Goal: Task Accomplishment & Management: Use online tool/utility

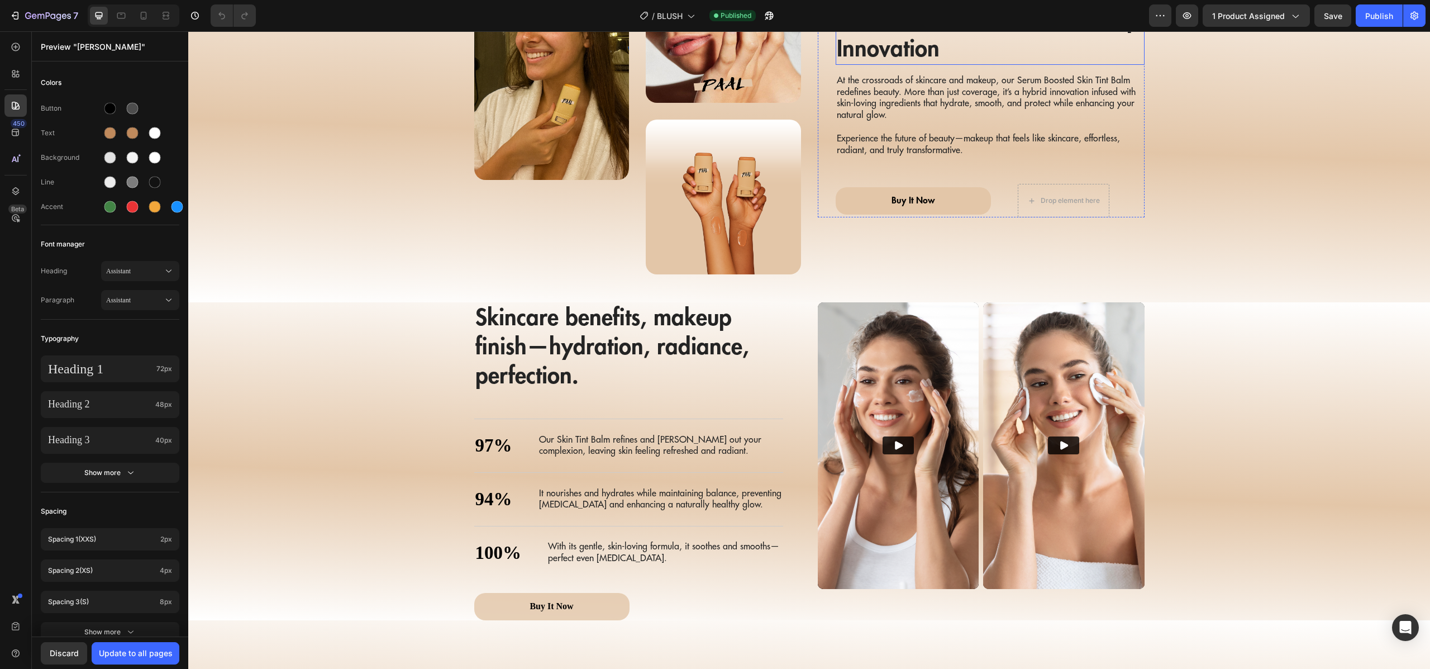
scroll to position [1401, 0]
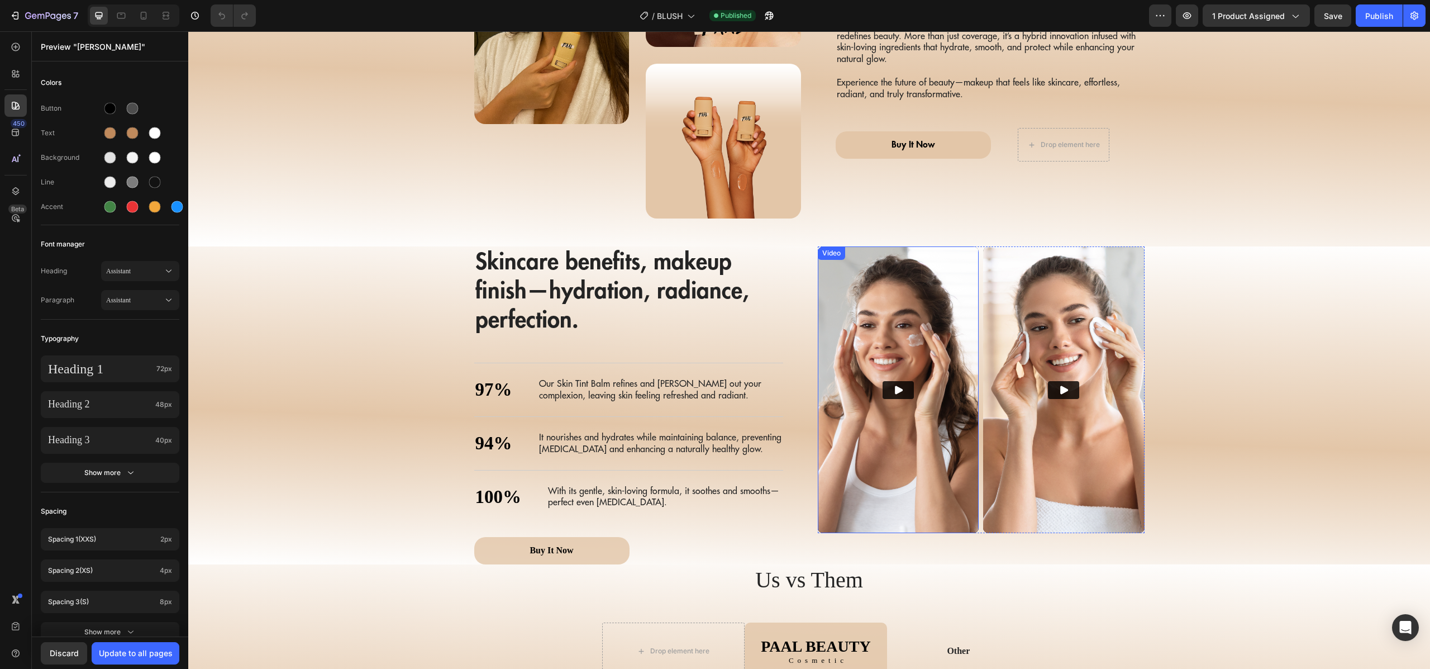
click at [951, 329] on img at bounding box center [898, 389] width 161 height 287
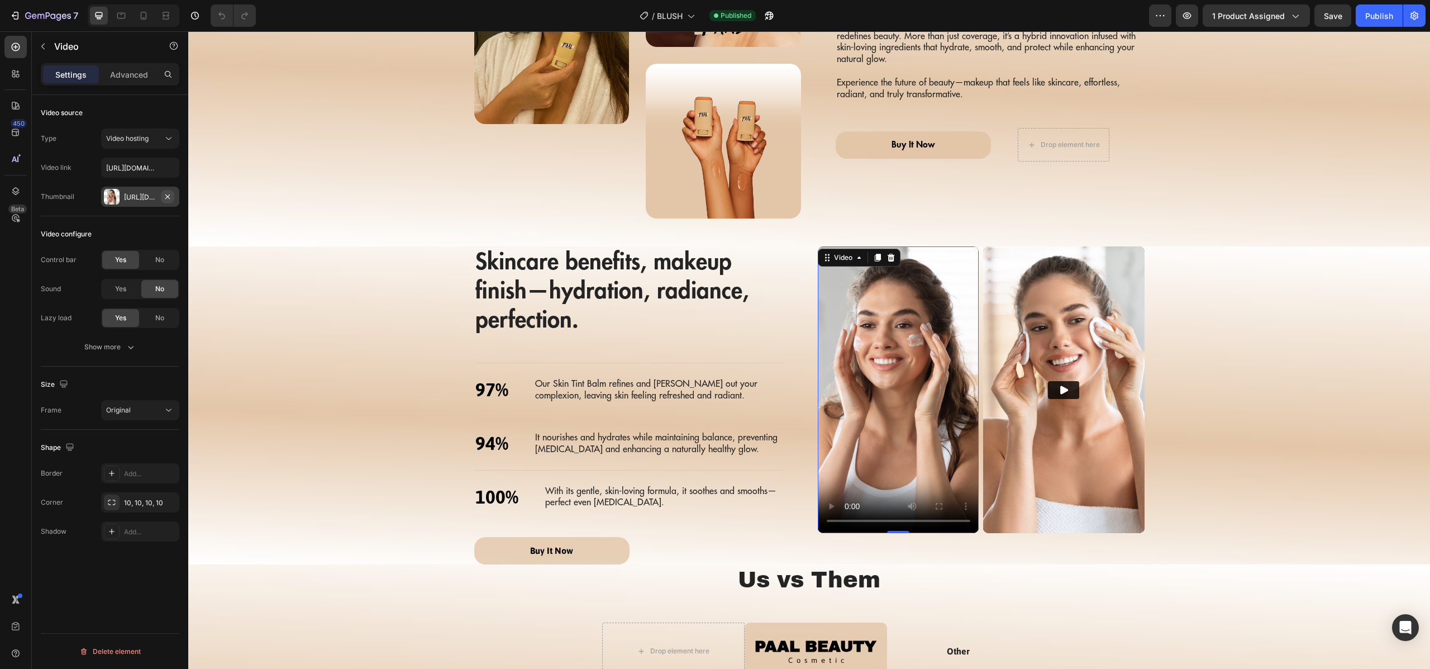
click at [170, 199] on icon "button" at bounding box center [167, 196] width 9 height 9
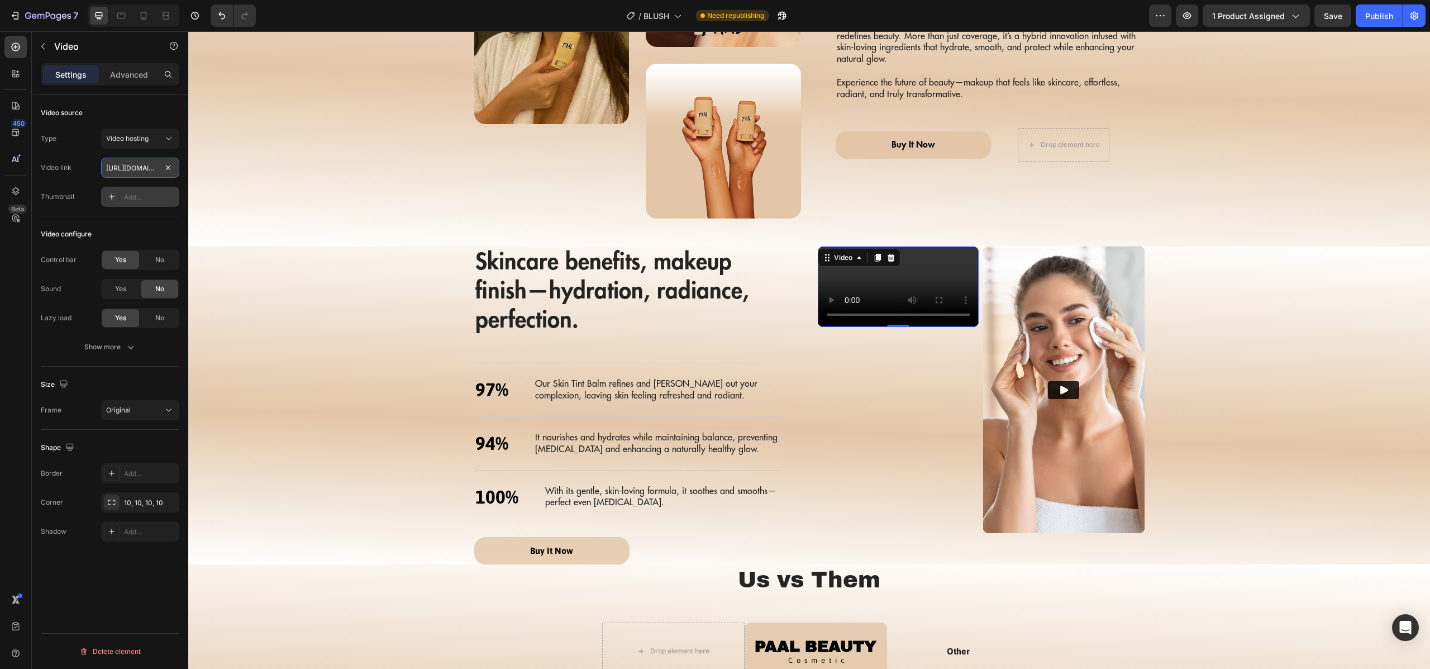
click at [138, 164] on input "[URL][DOMAIN_NAME]" at bounding box center [140, 168] width 78 height 20
paste input "cdn.shopify.com/videos/c/o/v/98c3fc99d57f43d893ba59acb03436f0"
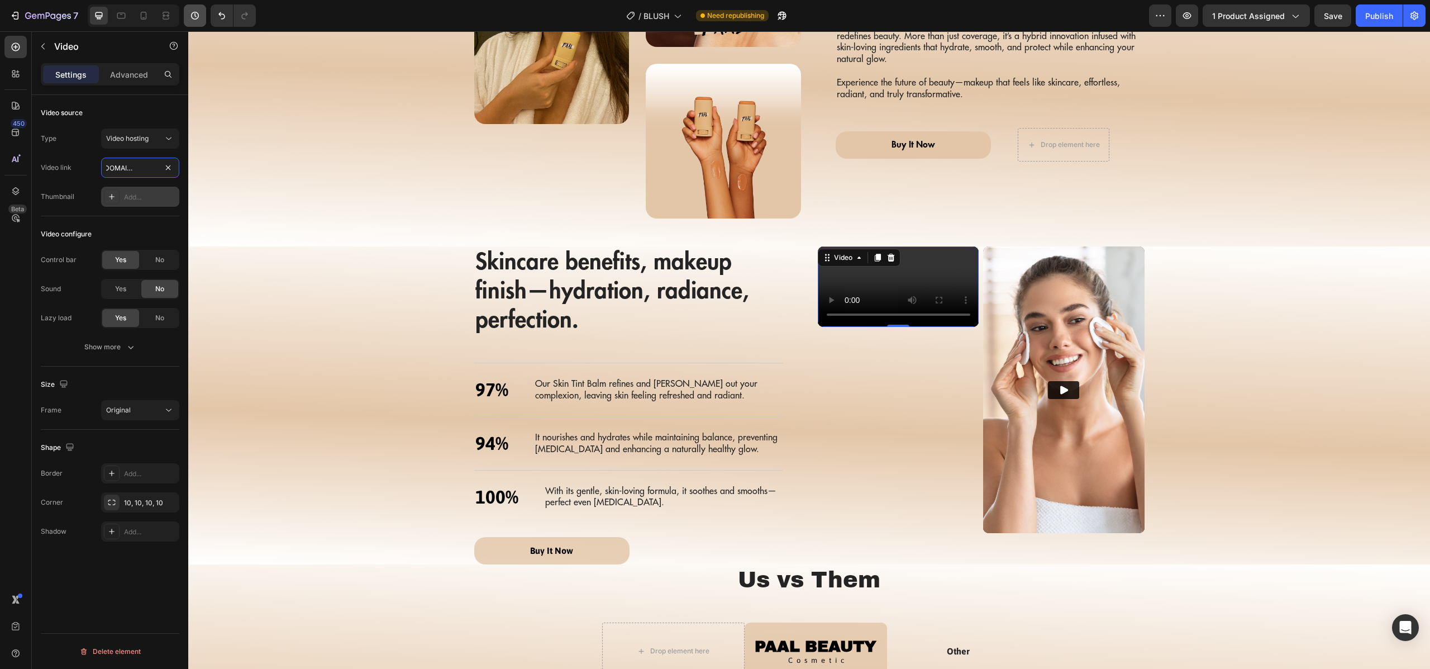
type input "[URL][DOMAIN_NAME]"
click at [1080, 319] on img at bounding box center [1063, 389] width 161 height 287
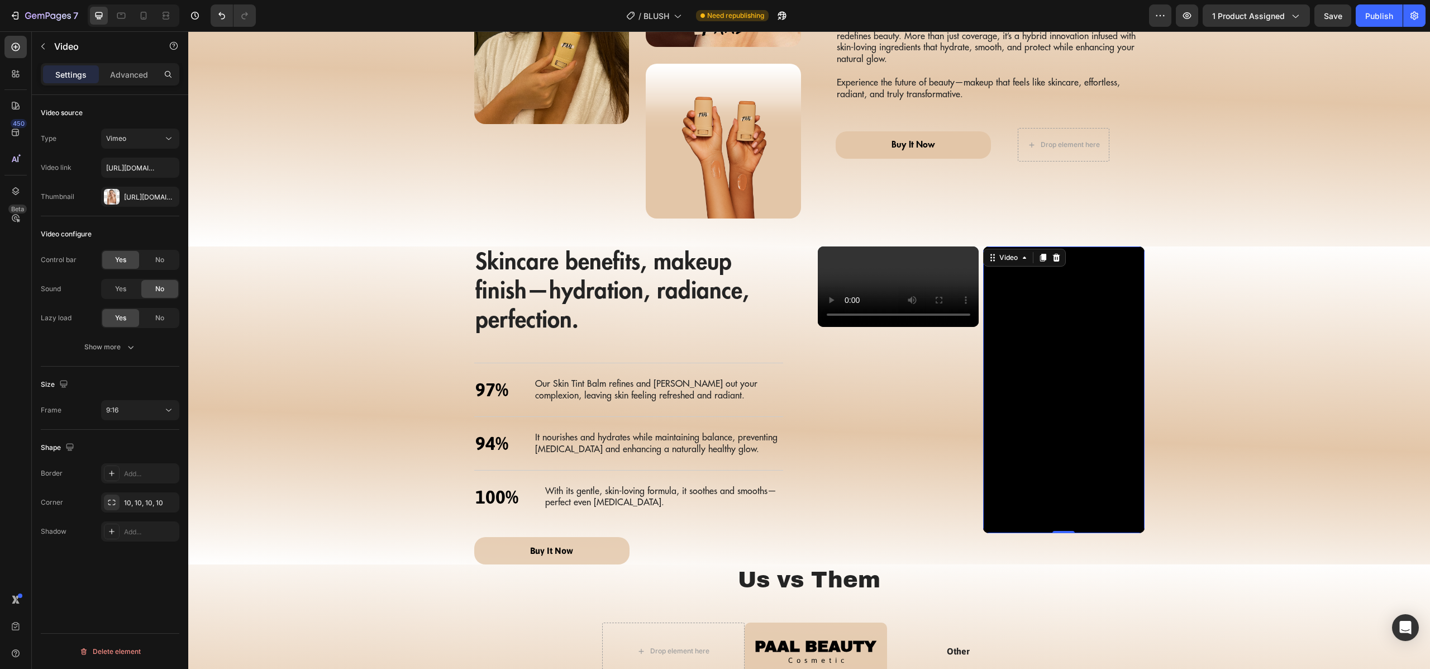
click at [0, 0] on icon "button" at bounding box center [0, 0] width 0 height 0
click at [131, 164] on input "[URL][DOMAIN_NAME]" at bounding box center [140, 168] width 78 height 20
paste input "cdn.shopify.com/videos/c/o/v/f92bfa3b9384407183ec5ce5ed75cc13.mp4"
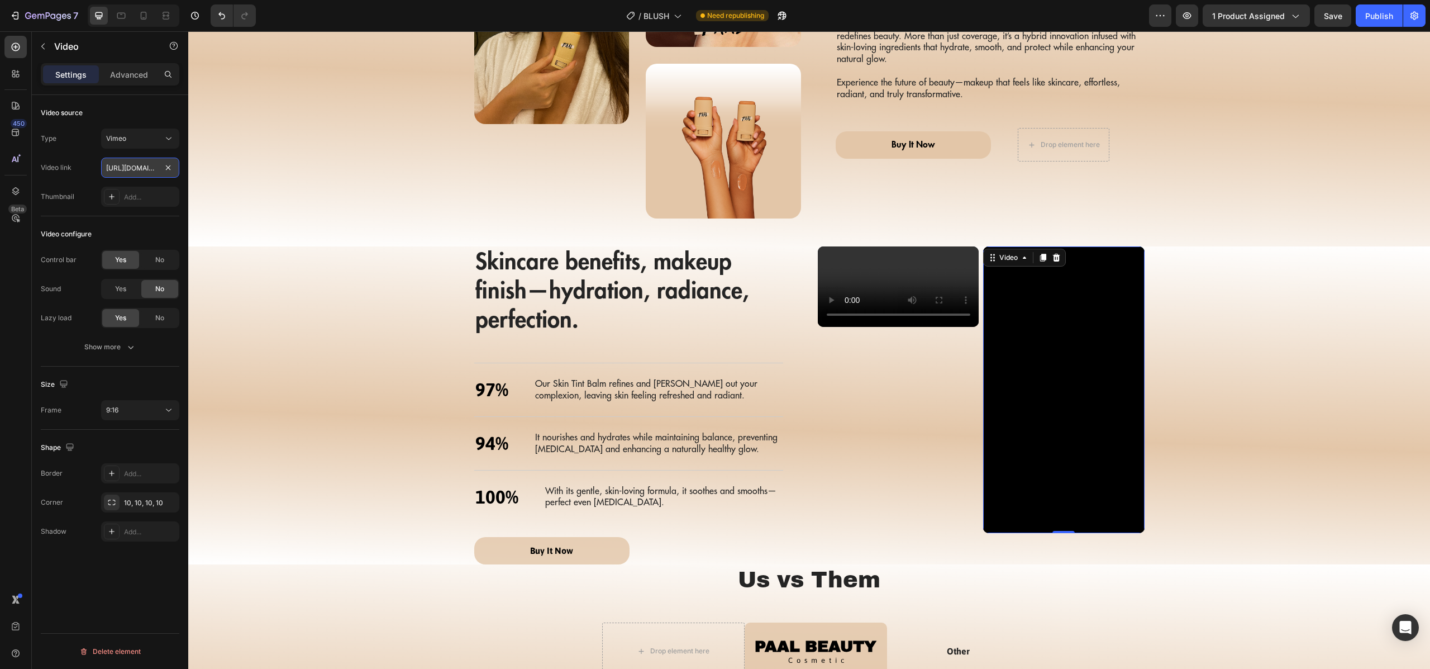
type input "[URL][DOMAIN_NAME]"
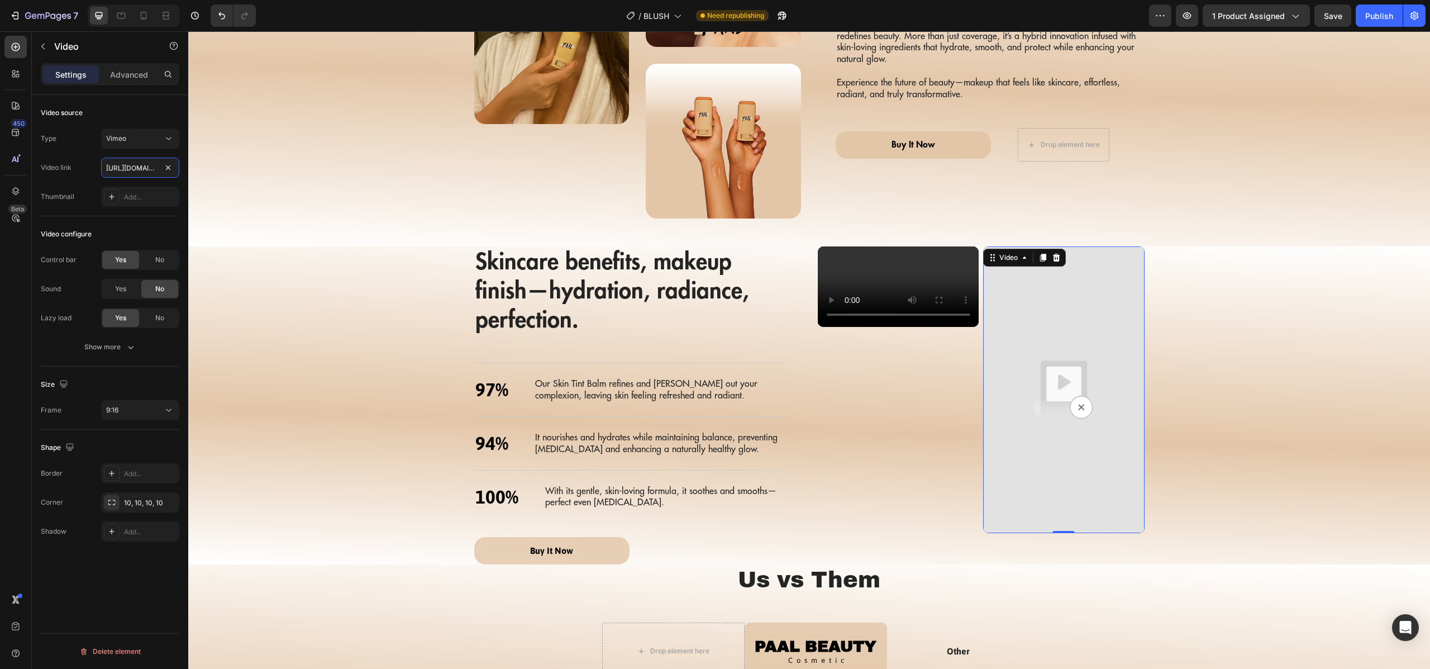
drag, startPoint x: 145, startPoint y: 168, endPoint x: 54, endPoint y: 159, distance: 90.9
click at [54, 159] on div "Video link https://cdn.shopify.com/videos/c/o/v/f92bfa3b9384407183ec5ce5ed75cc1…" at bounding box center [110, 168] width 139 height 20
paste input "[URL][DOMAIN_NAME]"
type input "[URL][DOMAIN_NAME]"
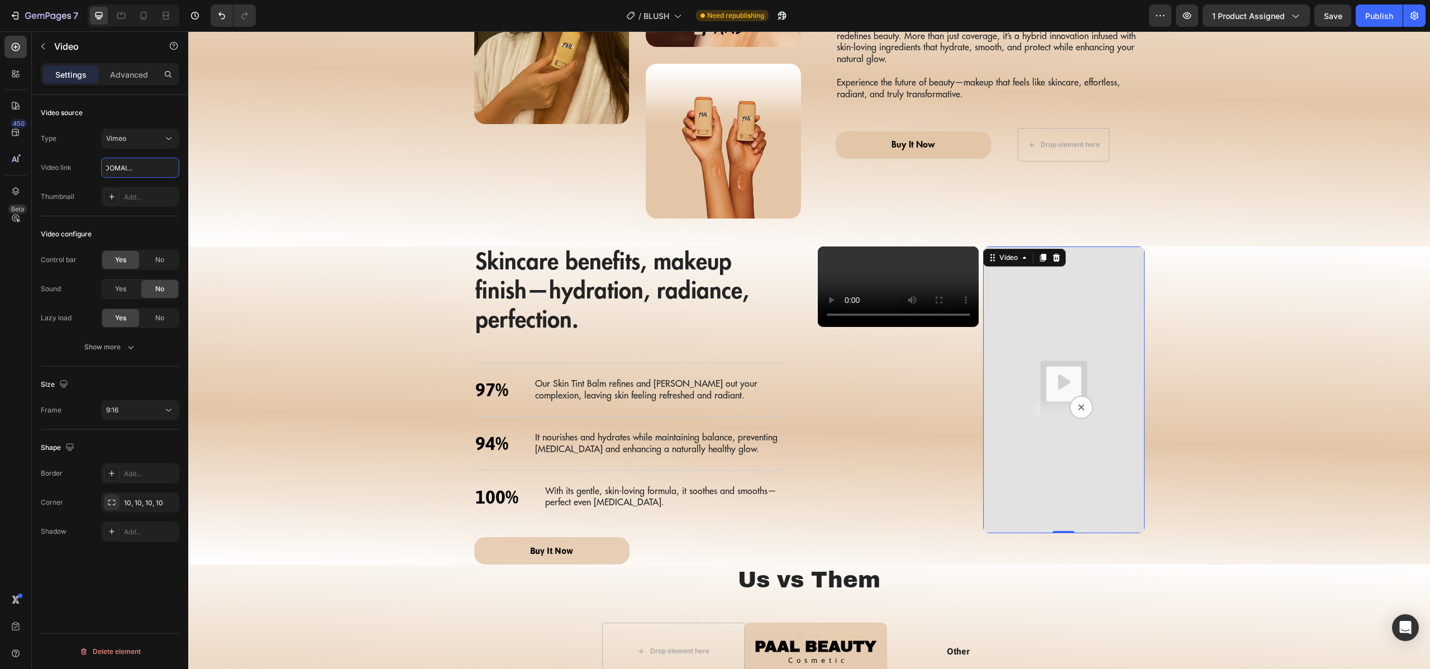
scroll to position [0, 0]
paste input "https://cdn.shopify.com/videos/c/o/v/24ef3188e88044c0a35a09478937dcb1.mp4"
type input "https://cdn.shopify.com/videos/c/o/v/24ef3188e88044c0a35a09478937dcb1.mp4"
click at [337, 273] on div "Nourish, hydrate, and soften with our skin cream. Heading Skincare benefits, ma…" at bounding box center [809, 405] width 1220 height 318
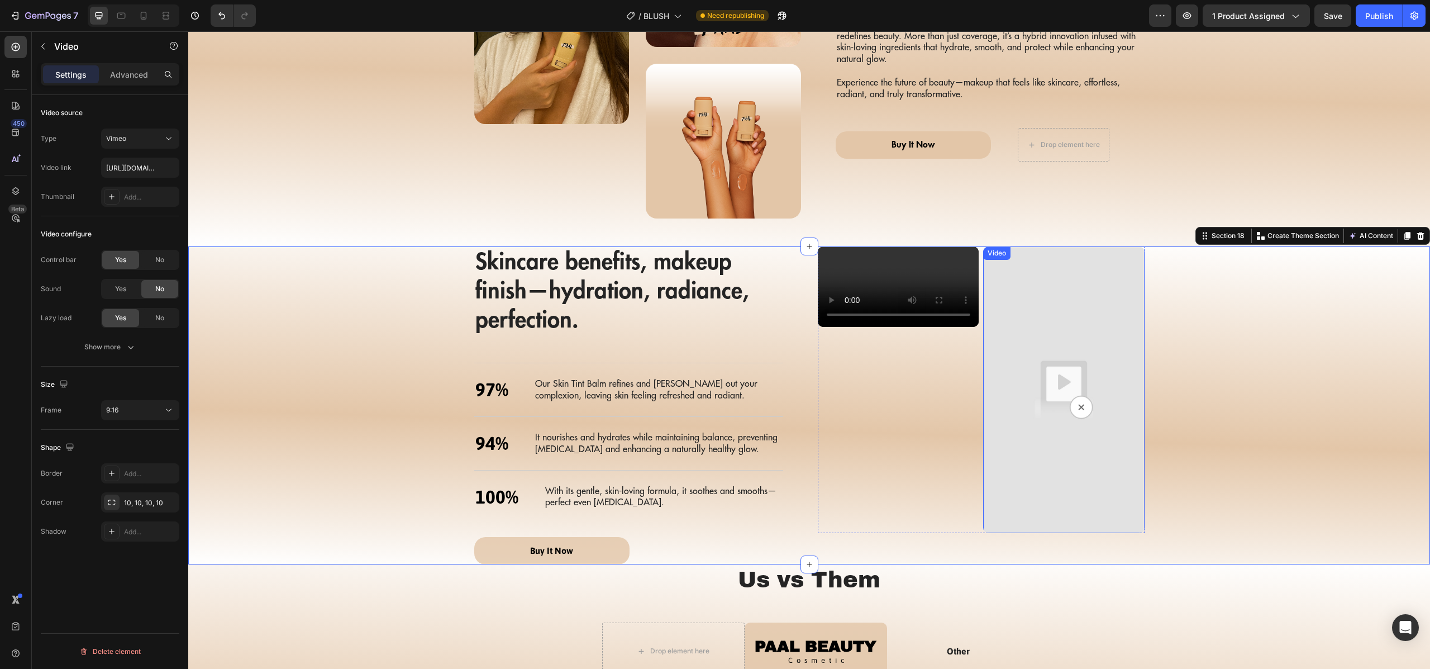
click at [1077, 308] on img at bounding box center [1063, 389] width 161 height 287
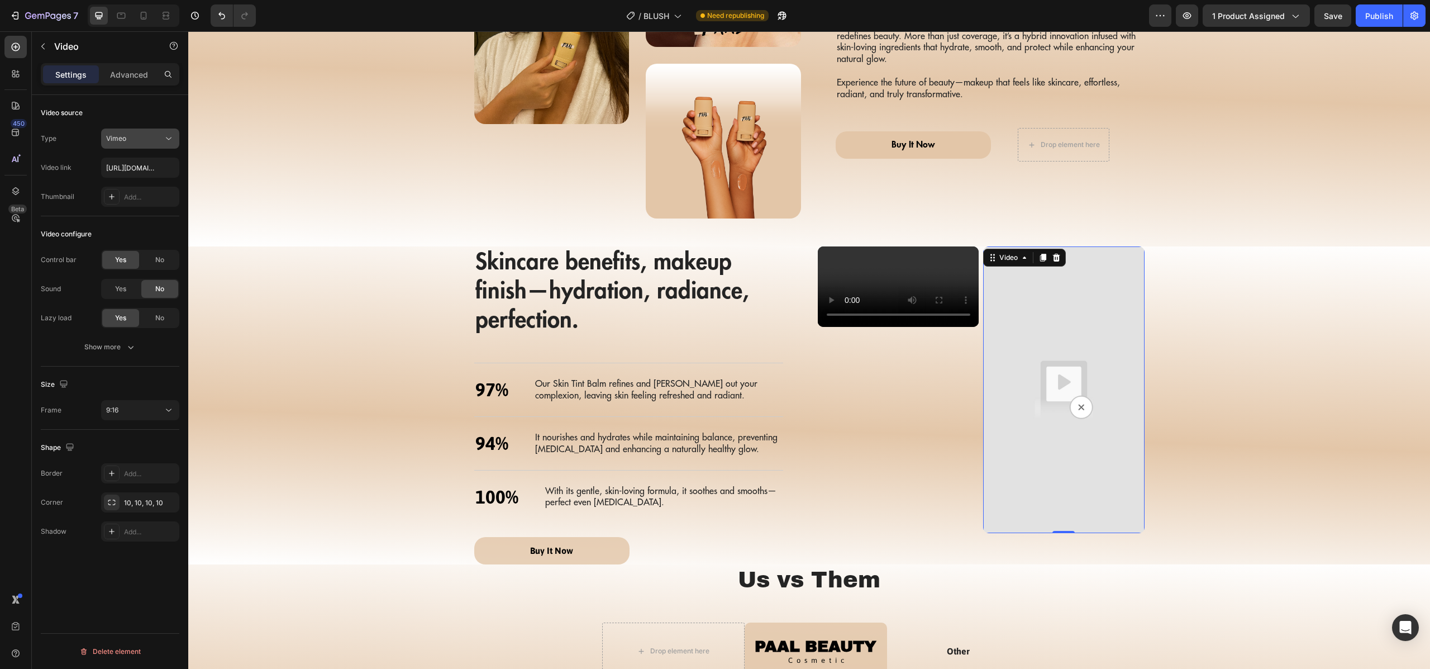
click at [130, 140] on div "Vimeo" at bounding box center [134, 139] width 57 height 10
click at [139, 211] on span "Video hosting" at bounding box center [127, 208] width 42 height 10
type input "[URL][DOMAIN_NAME]"
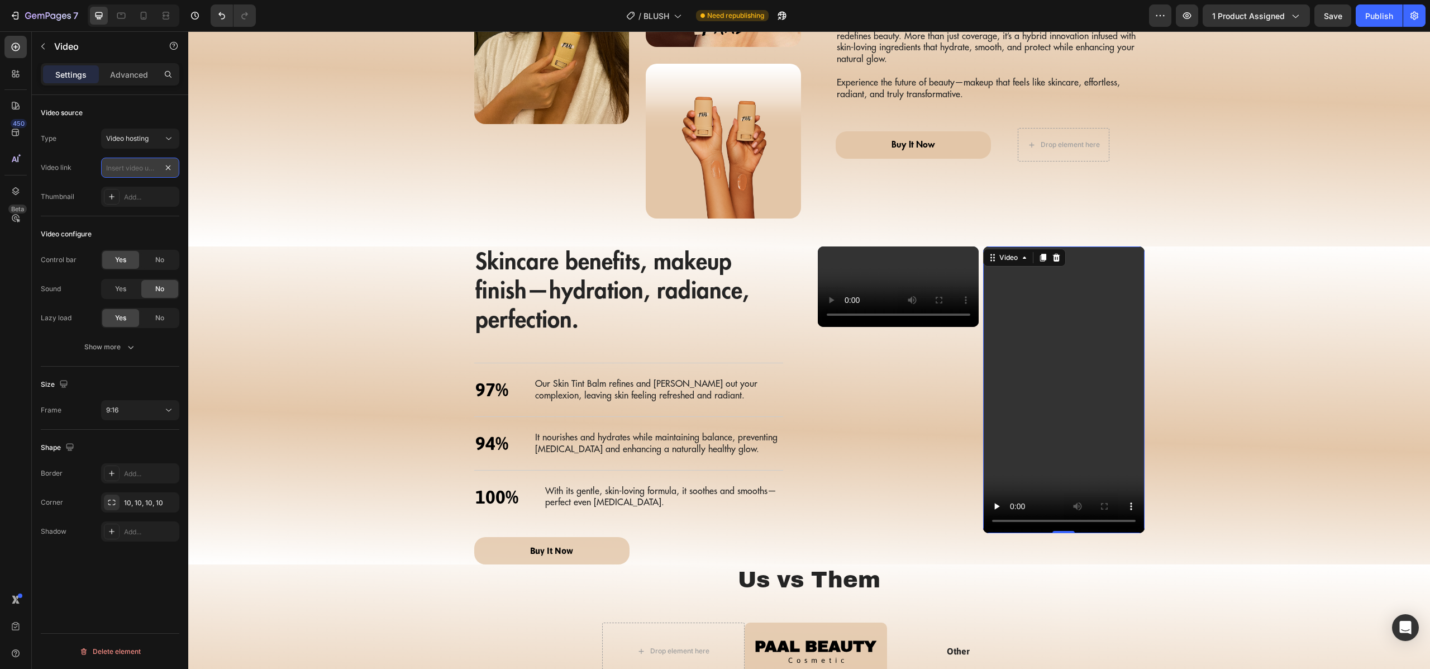
scroll to position [0, 0]
paste input "[URL][DOMAIN_NAME]"
type input "[URL][DOMAIN_NAME]"
click at [875, 327] on video at bounding box center [898, 286] width 161 height 80
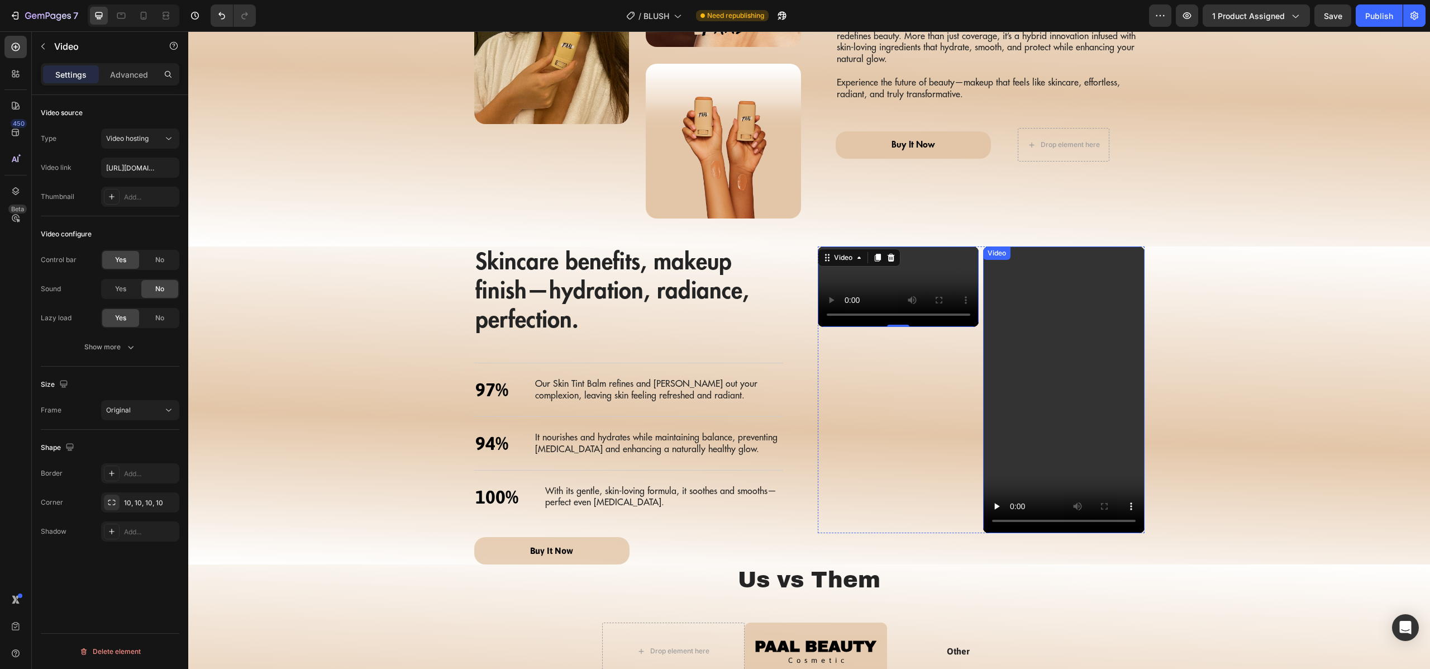
click at [1034, 350] on video at bounding box center [1063, 389] width 161 height 287
click at [120, 346] on div "Show more" at bounding box center [110, 346] width 52 height 11
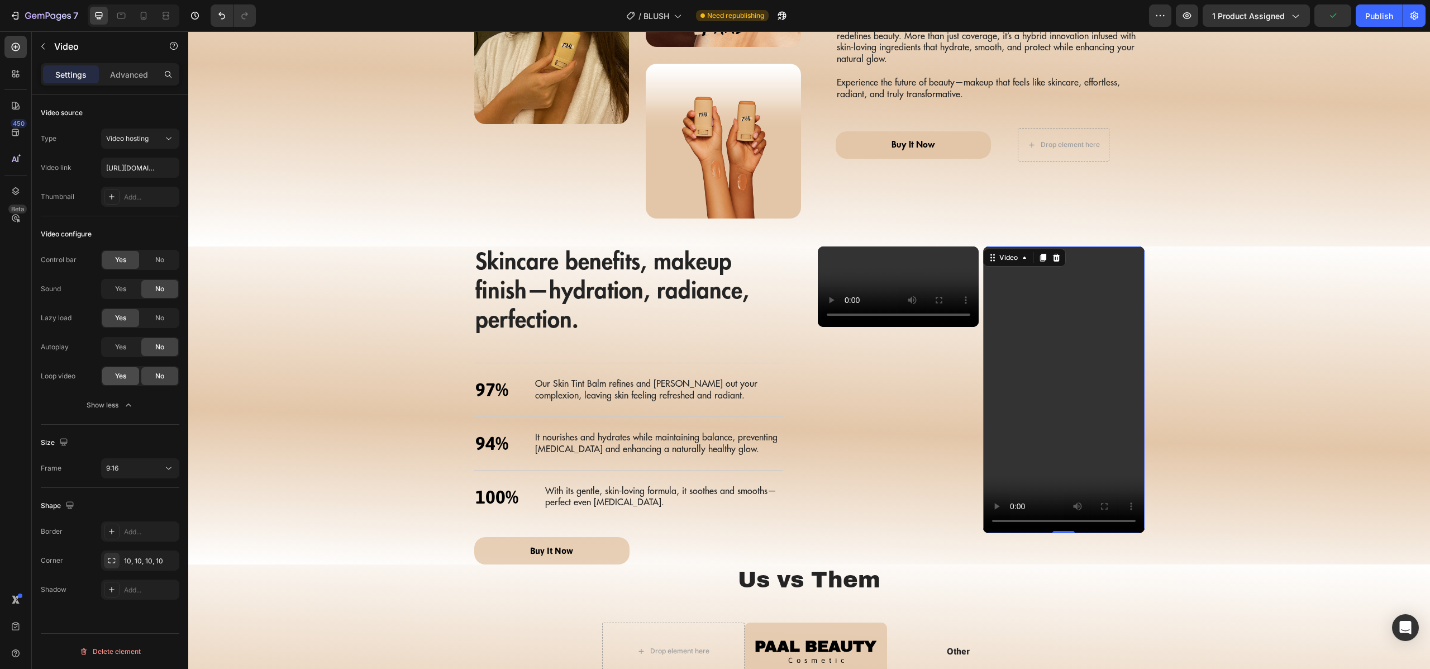
click at [124, 382] on div "Yes" at bounding box center [120, 376] width 37 height 18
click at [127, 353] on div "Yes" at bounding box center [120, 347] width 37 height 18
drag, startPoint x: 1335, startPoint y: 24, endPoint x: 1346, endPoint y: 29, distance: 12.8
click at [1335, 24] on button "Save" at bounding box center [1333, 15] width 37 height 22
click at [1374, 20] on div "Publish" at bounding box center [1379, 16] width 28 height 12
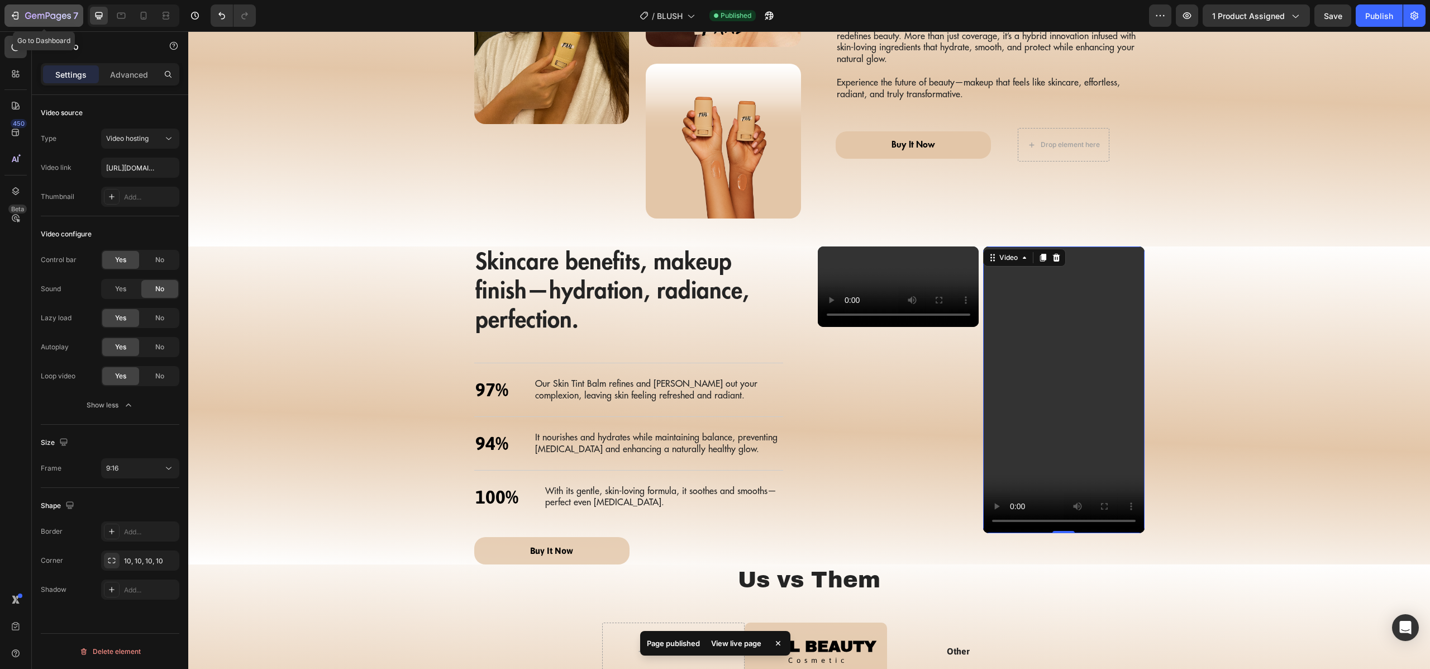
click at [37, 15] on icon "button" at bounding box center [40, 16] width 7 height 5
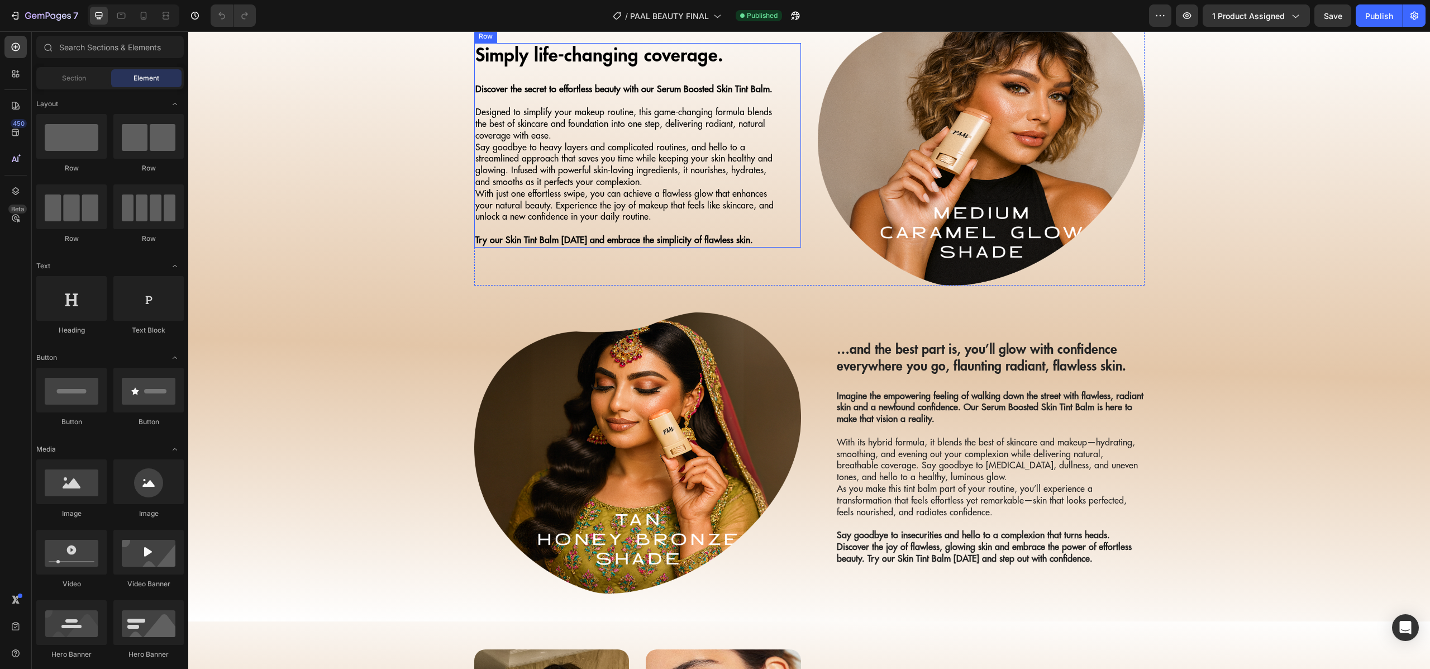
scroll to position [964, 0]
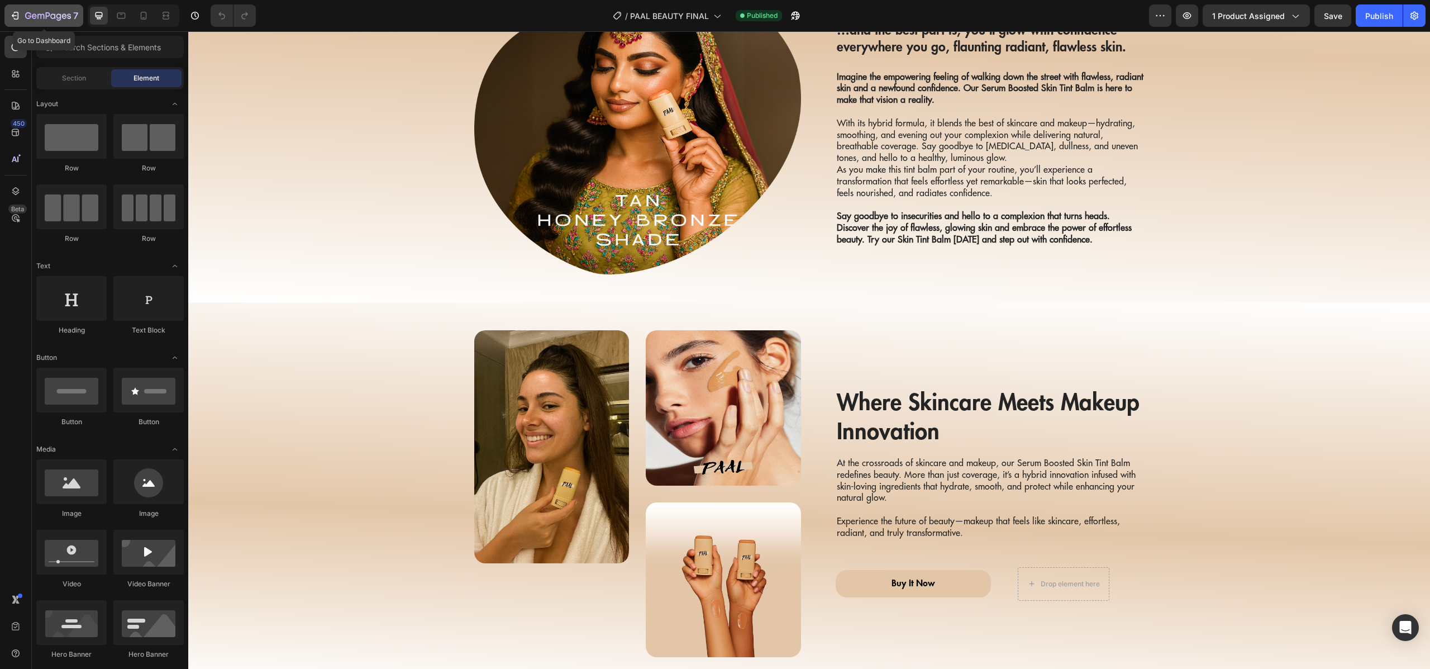
click at [27, 15] on icon "button" at bounding box center [48, 16] width 46 height 9
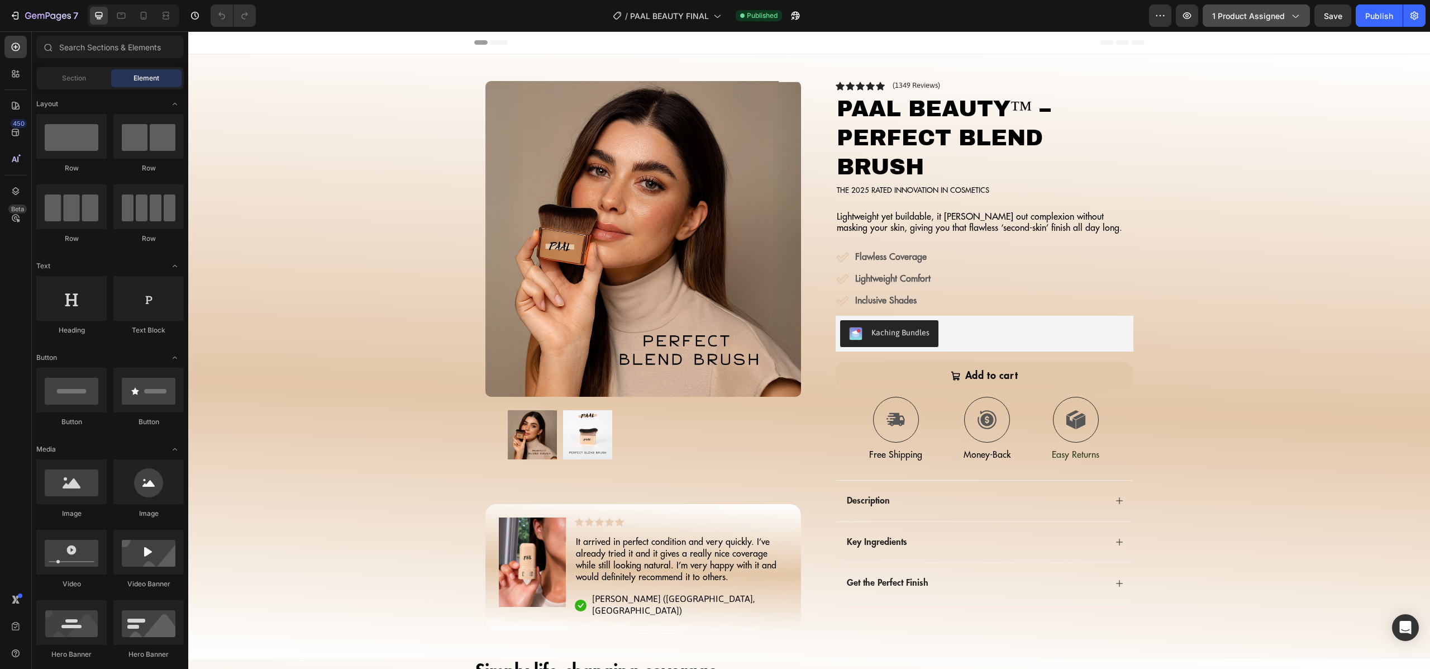
click at [1238, 15] on span "1 product assigned" at bounding box center [1248, 16] width 73 height 12
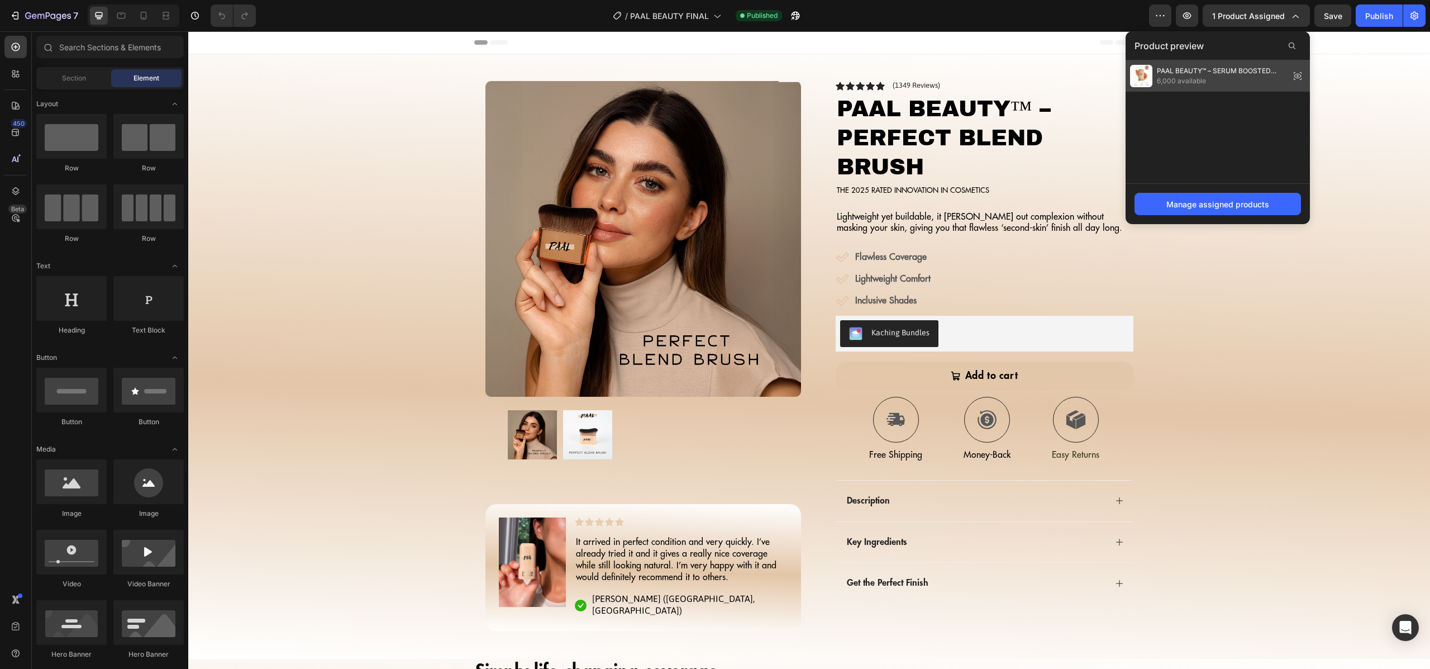
click at [1237, 74] on span "PAAL BEAUTY™ – SERUM BOOSTED SKIN" at bounding box center [1221, 71] width 128 height 10
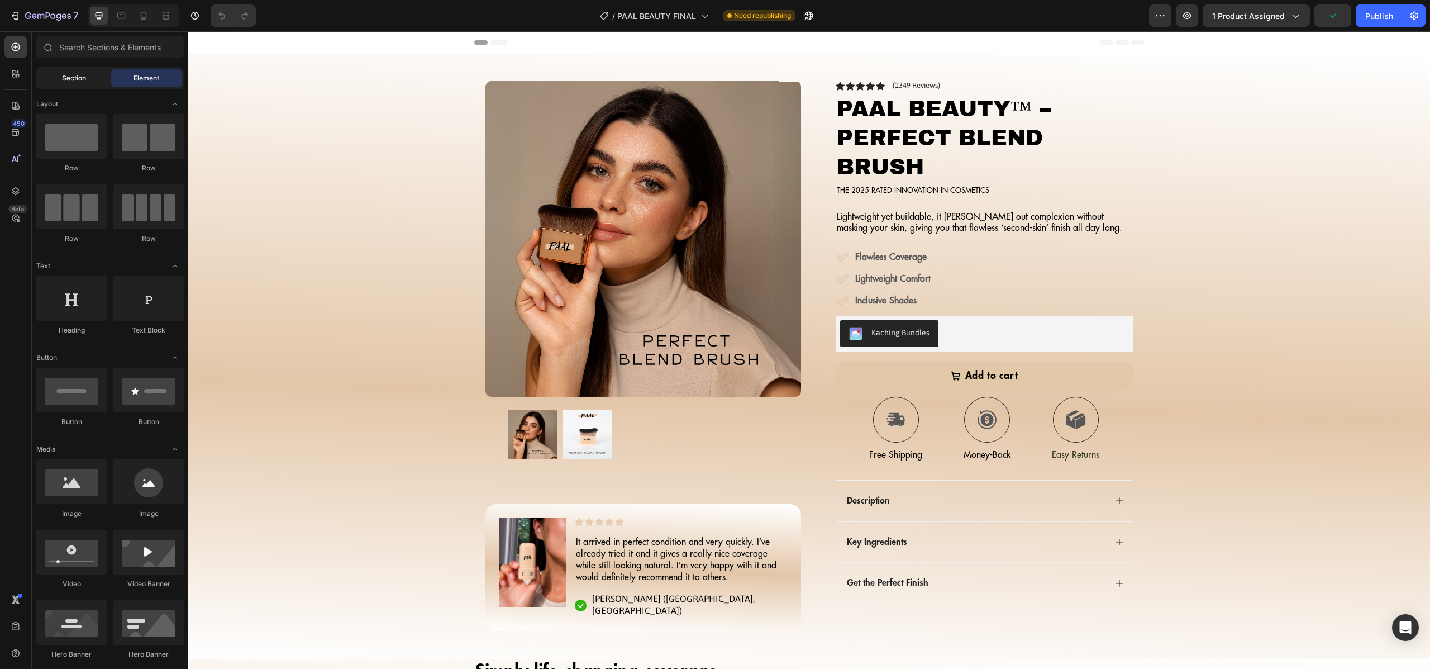
click at [83, 80] on span "Section" at bounding box center [74, 78] width 24 height 10
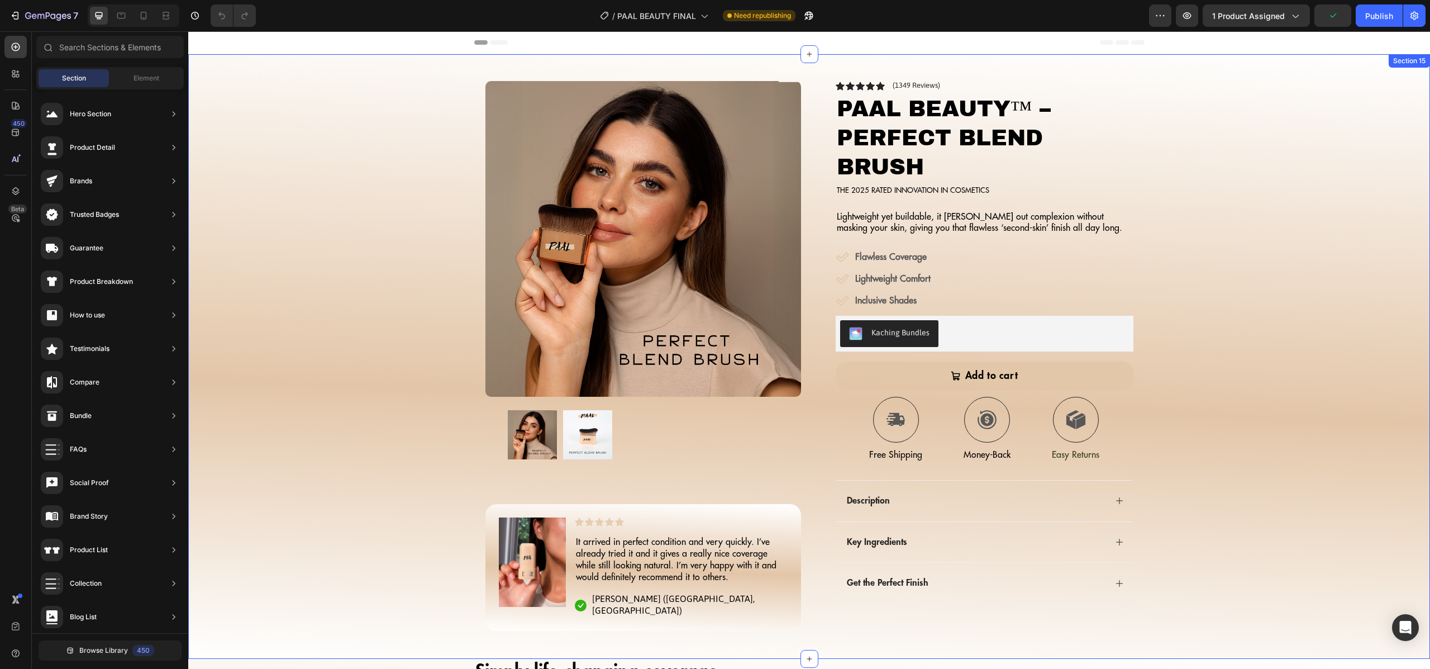
click at [644, 240] on img at bounding box center [643, 239] width 316 height 316
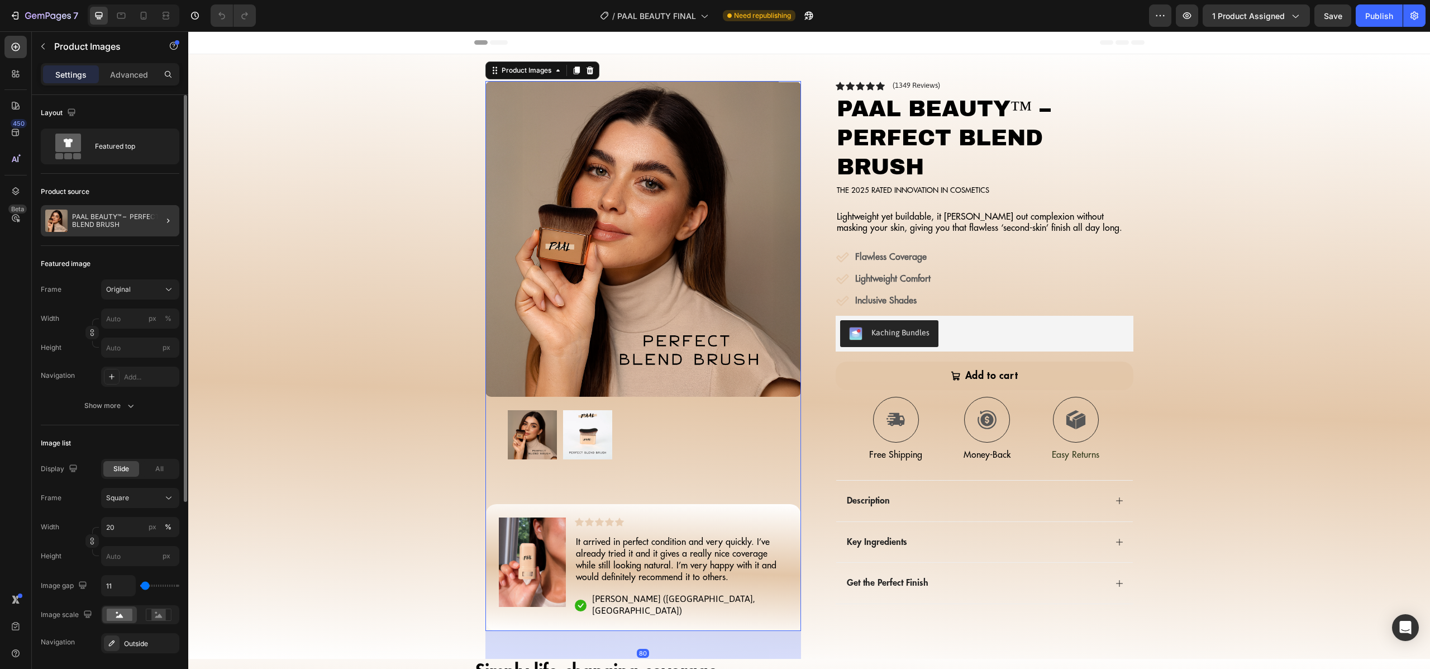
click at [152, 228] on div at bounding box center [163, 220] width 31 height 31
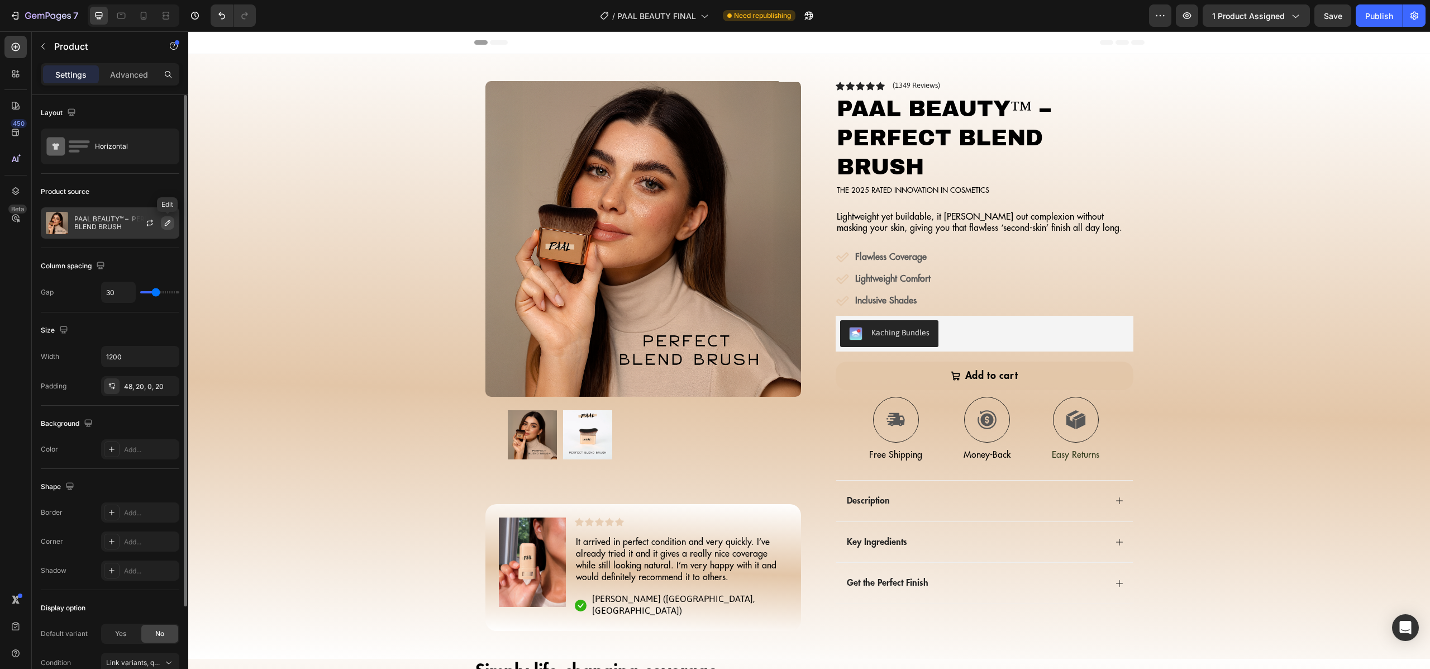
click at [165, 226] on icon "button" at bounding box center [167, 222] width 9 height 9
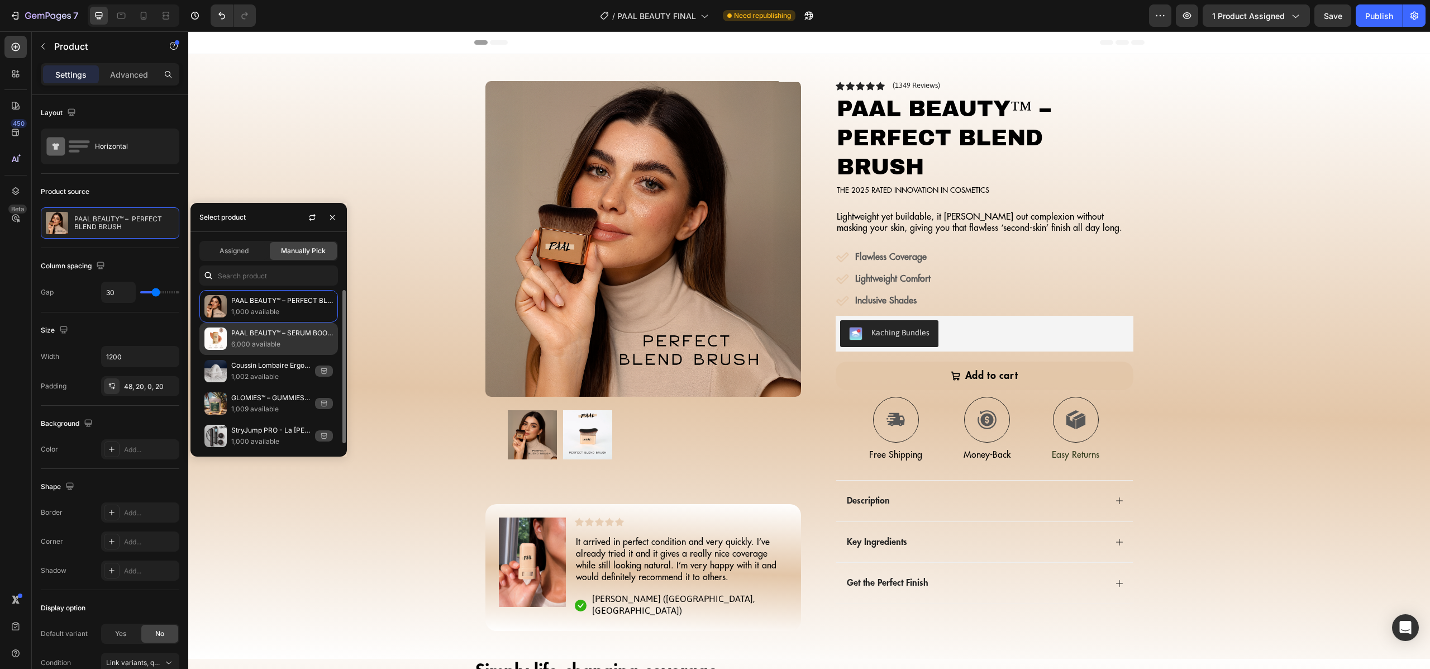
click at [266, 332] on p "PAAL BEAUTY™ – SERUM BOOSTED SKIN" at bounding box center [282, 332] width 102 height 11
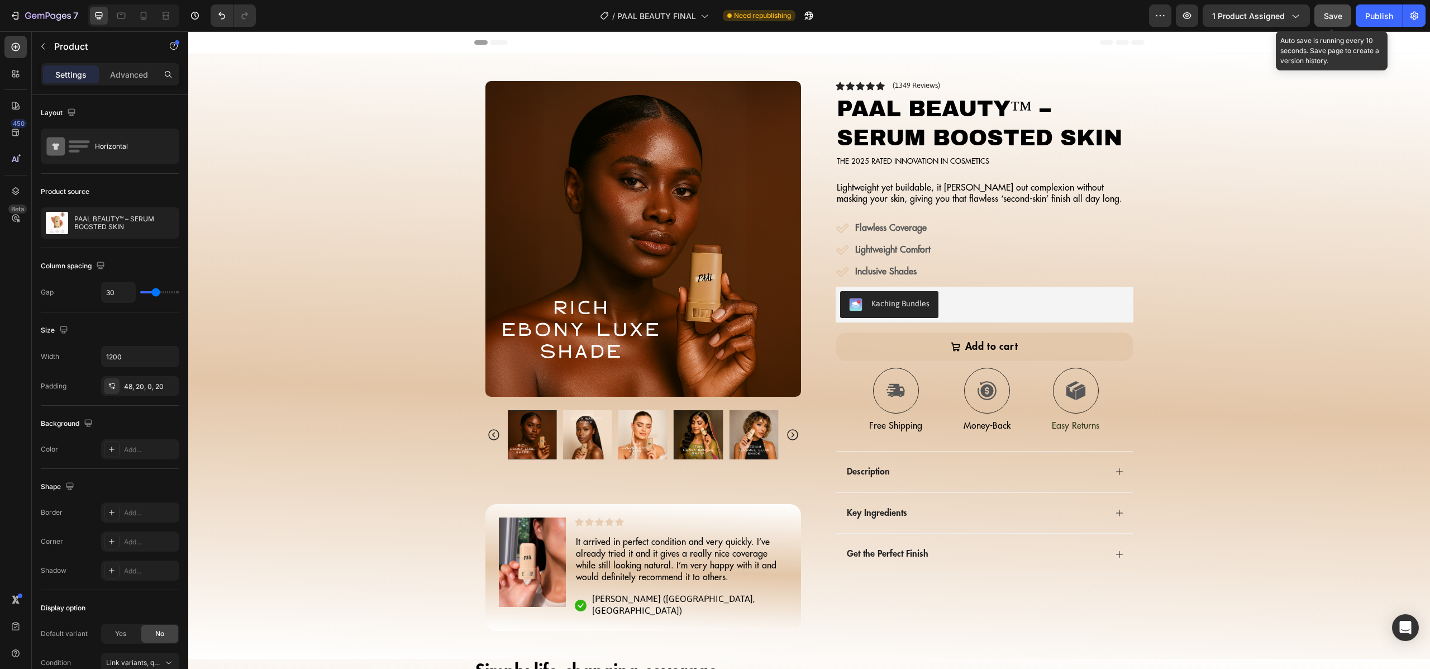
click at [1337, 19] on span "Save" at bounding box center [1333, 15] width 18 height 9
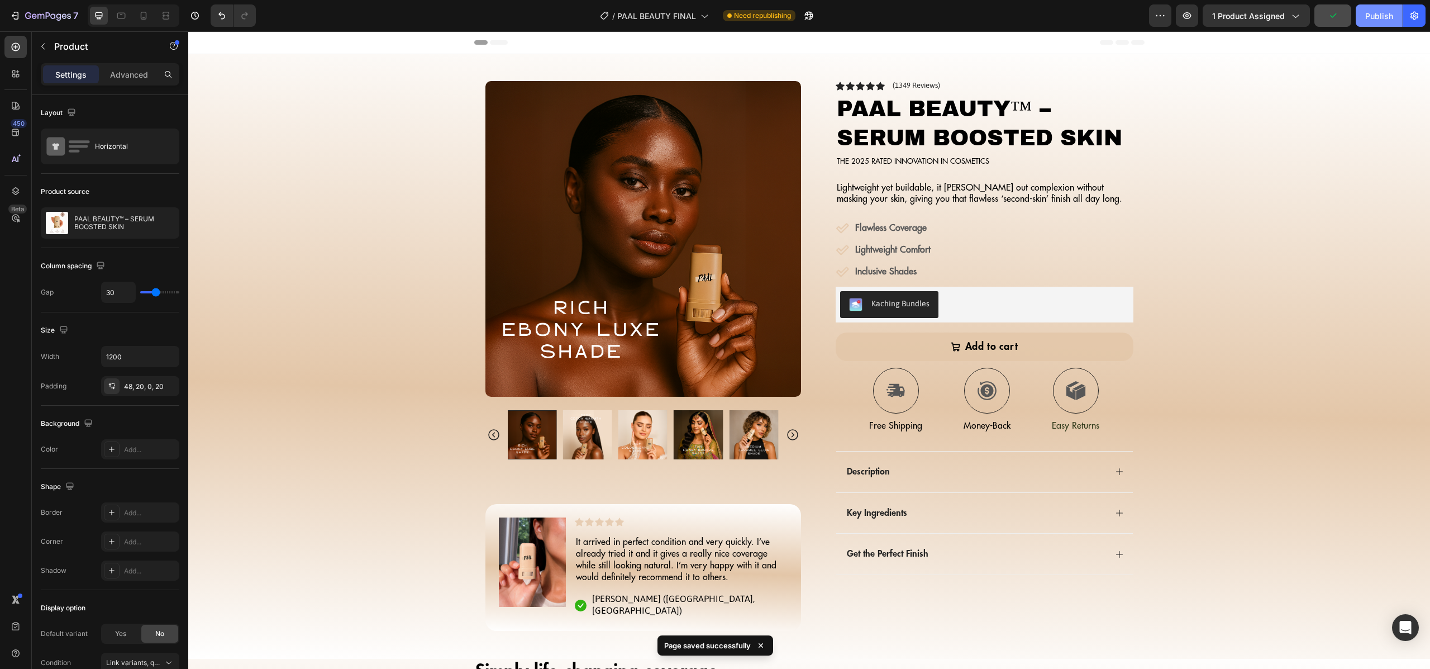
click at [1377, 18] on div "Publish" at bounding box center [1379, 16] width 28 height 12
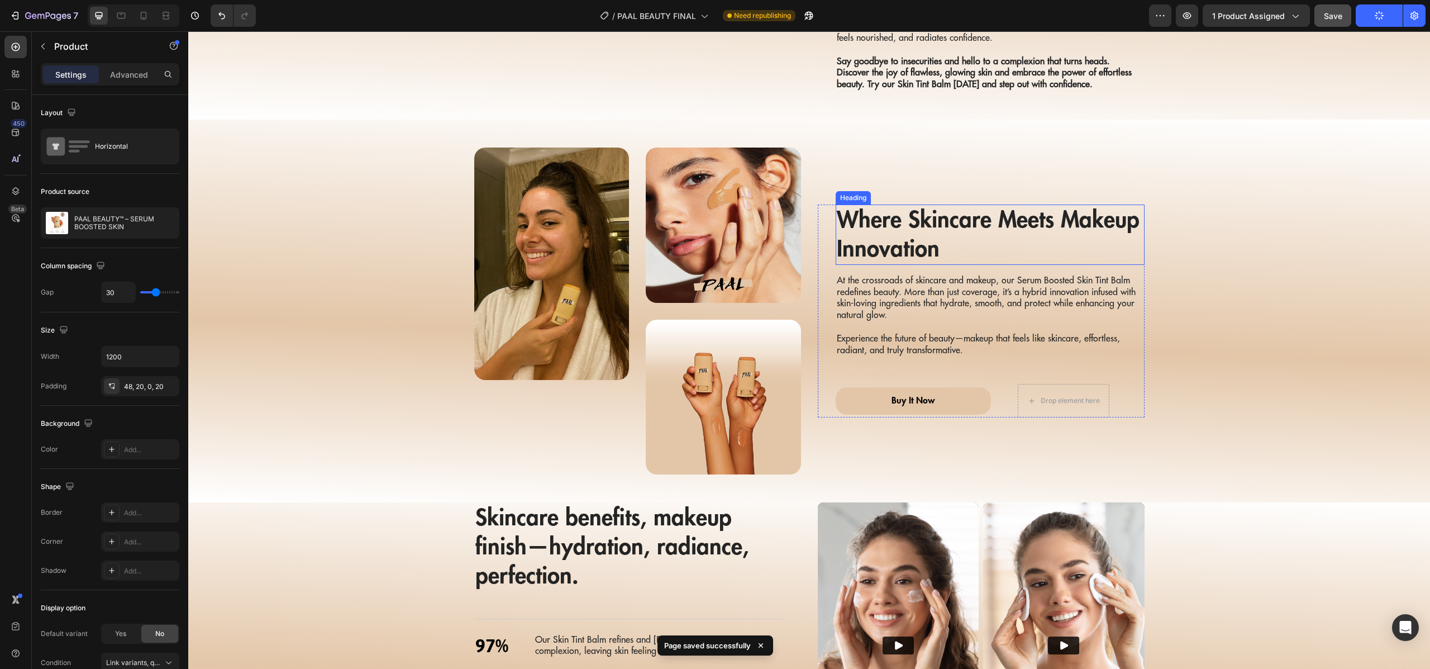
scroll to position [1301, 0]
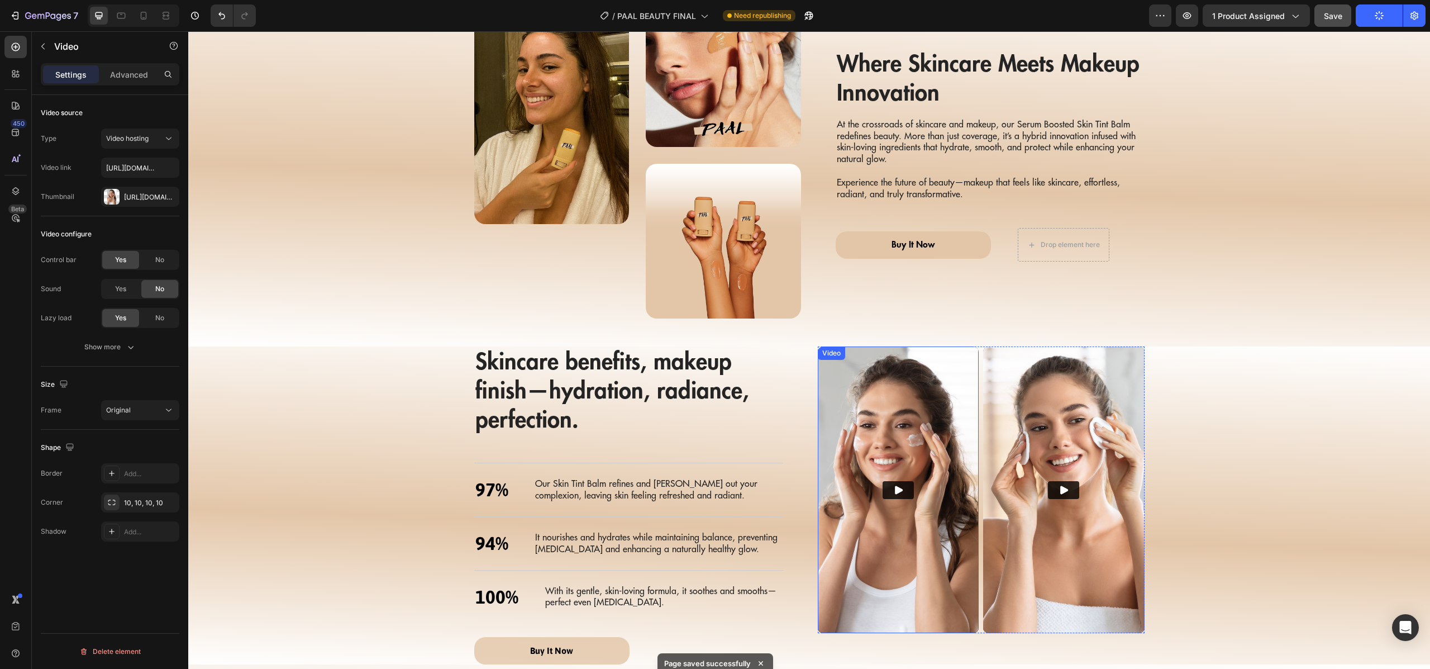
click at [935, 387] on img at bounding box center [898, 489] width 161 height 287
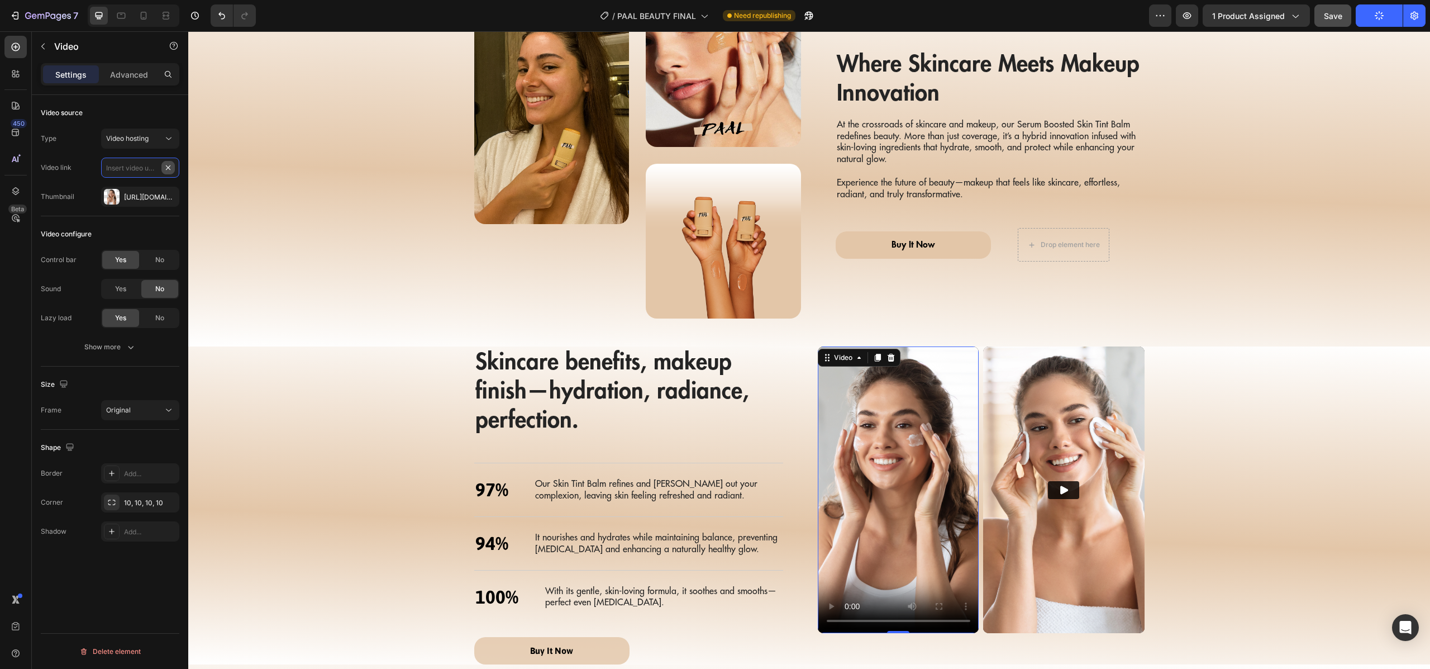
scroll to position [0, 0]
click at [169, 199] on icon "button" at bounding box center [167, 196] width 9 height 9
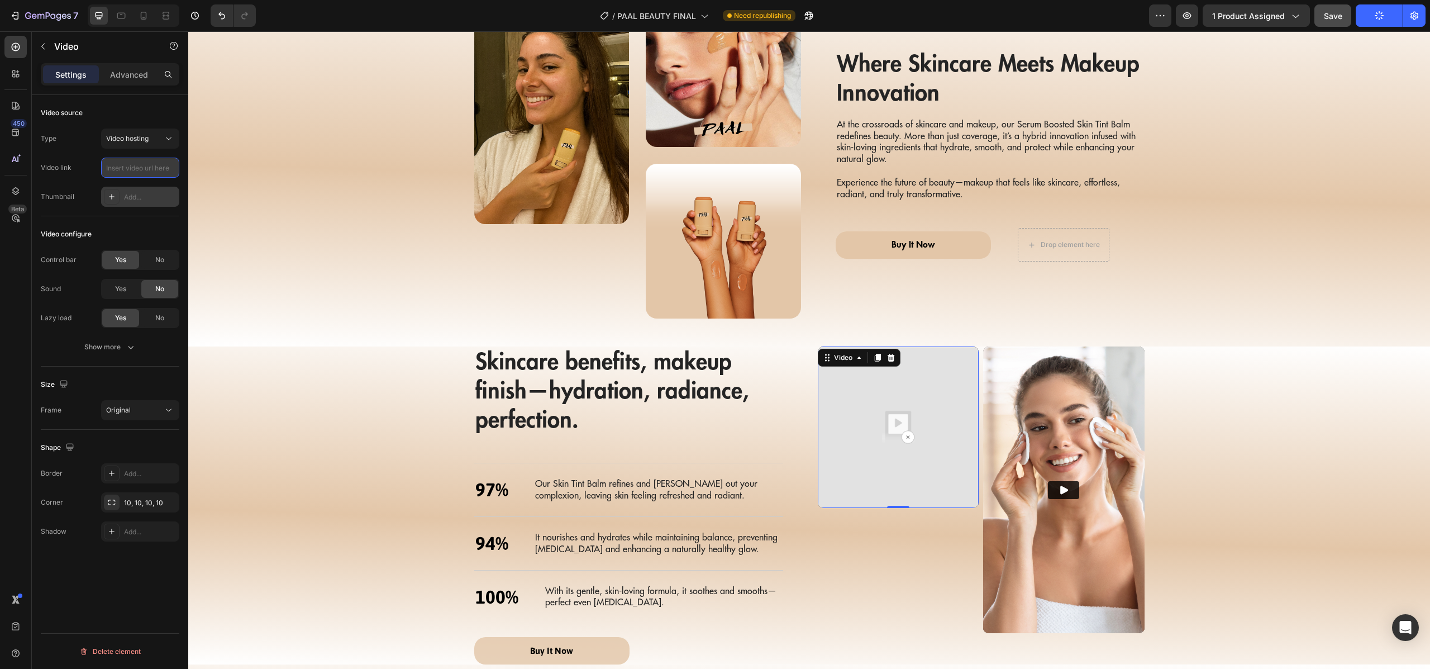
click at [146, 167] on input "text" at bounding box center [140, 168] width 78 height 20
paste input "[URL][DOMAIN_NAME]"
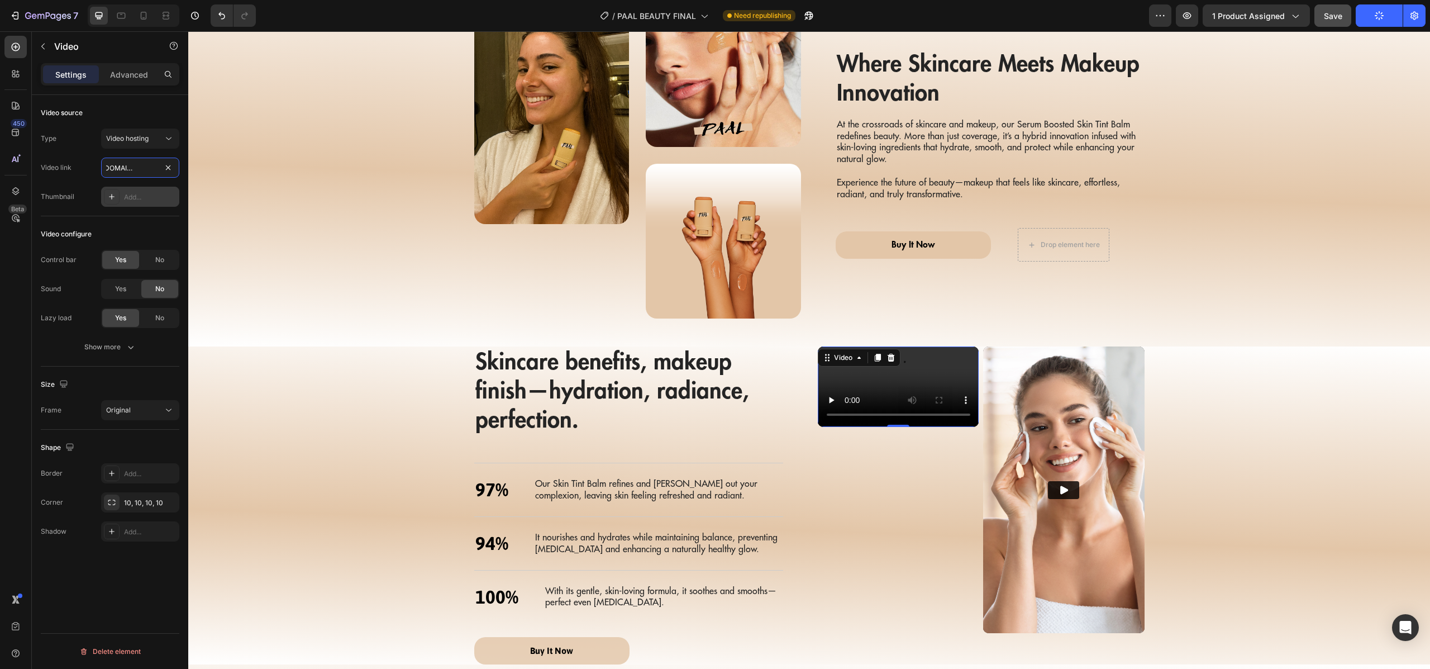
type input "[URL][DOMAIN_NAME]"
click at [1082, 435] on img at bounding box center [1063, 489] width 161 height 287
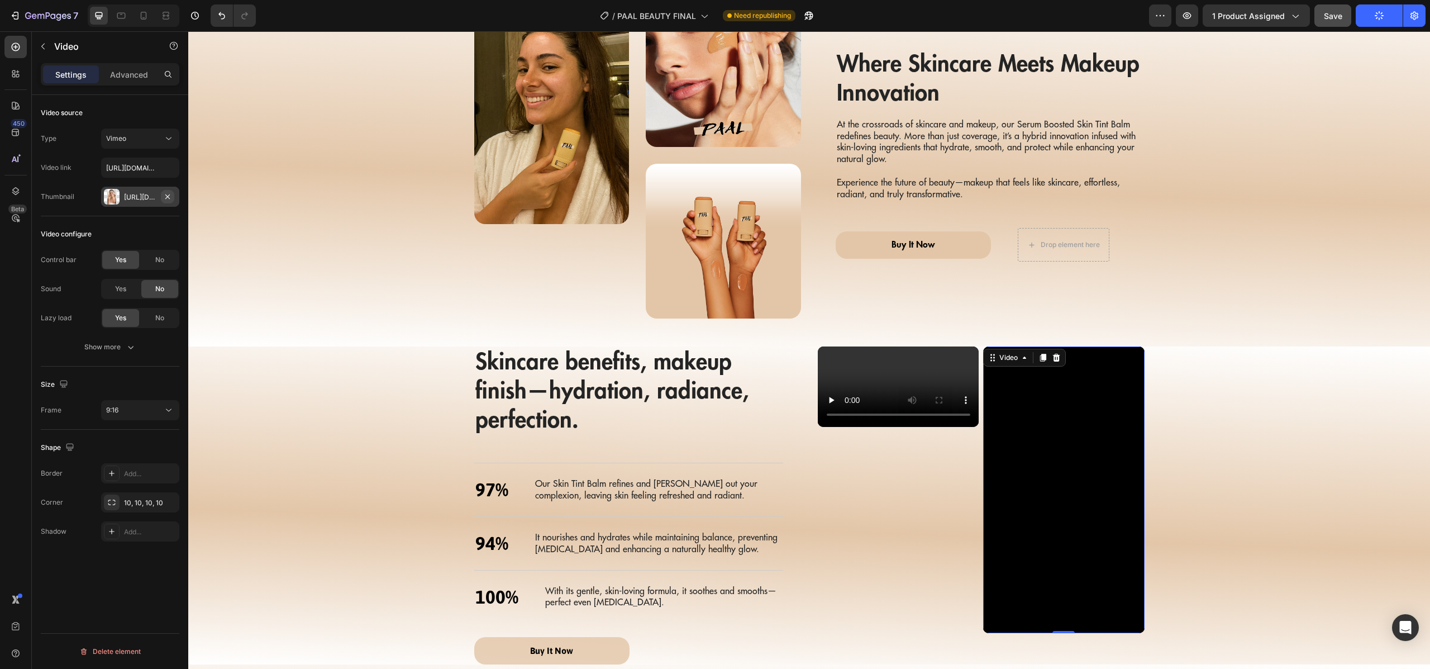
click at [172, 199] on button "button" at bounding box center [167, 196] width 13 height 13
drag, startPoint x: 171, startPoint y: 169, endPoint x: 153, endPoint y: 144, distance: 31.2
click at [152, 143] on div "Vimeo" at bounding box center [134, 139] width 57 height 10
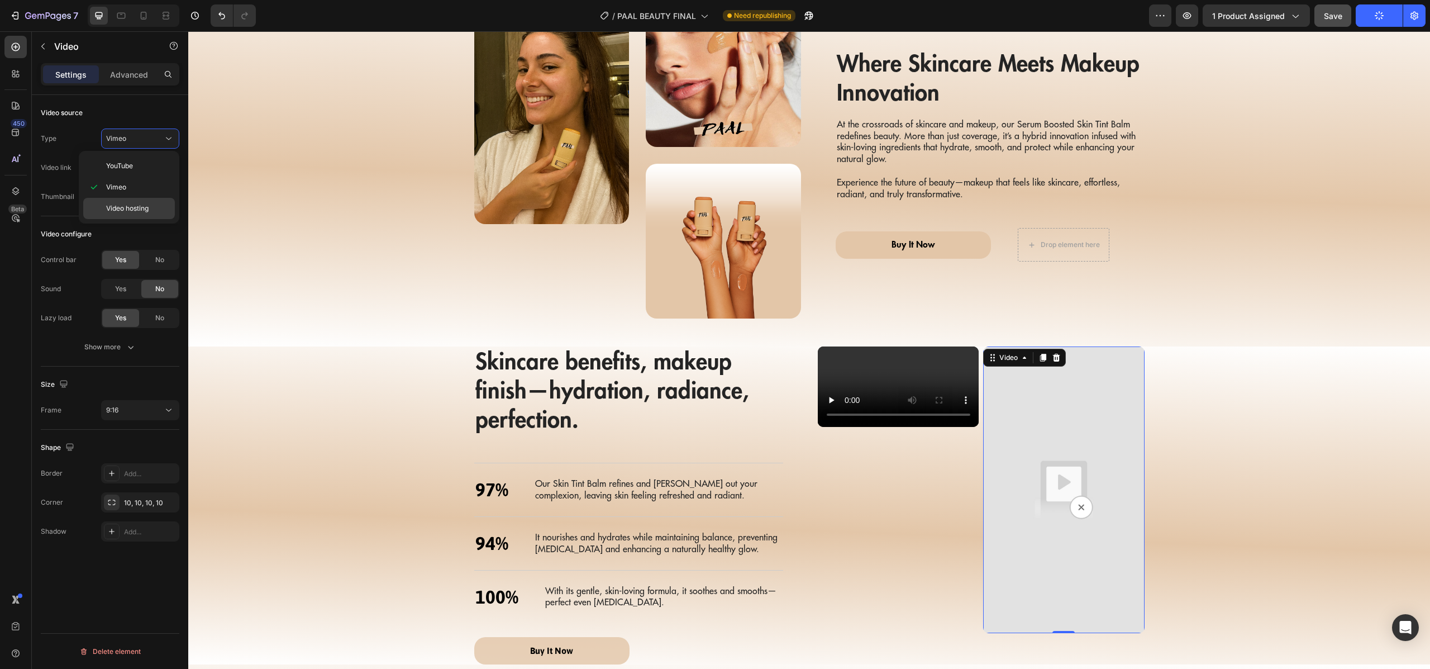
click at [141, 211] on span "Video hosting" at bounding box center [127, 208] width 42 height 10
type input "[URL][DOMAIN_NAME]"
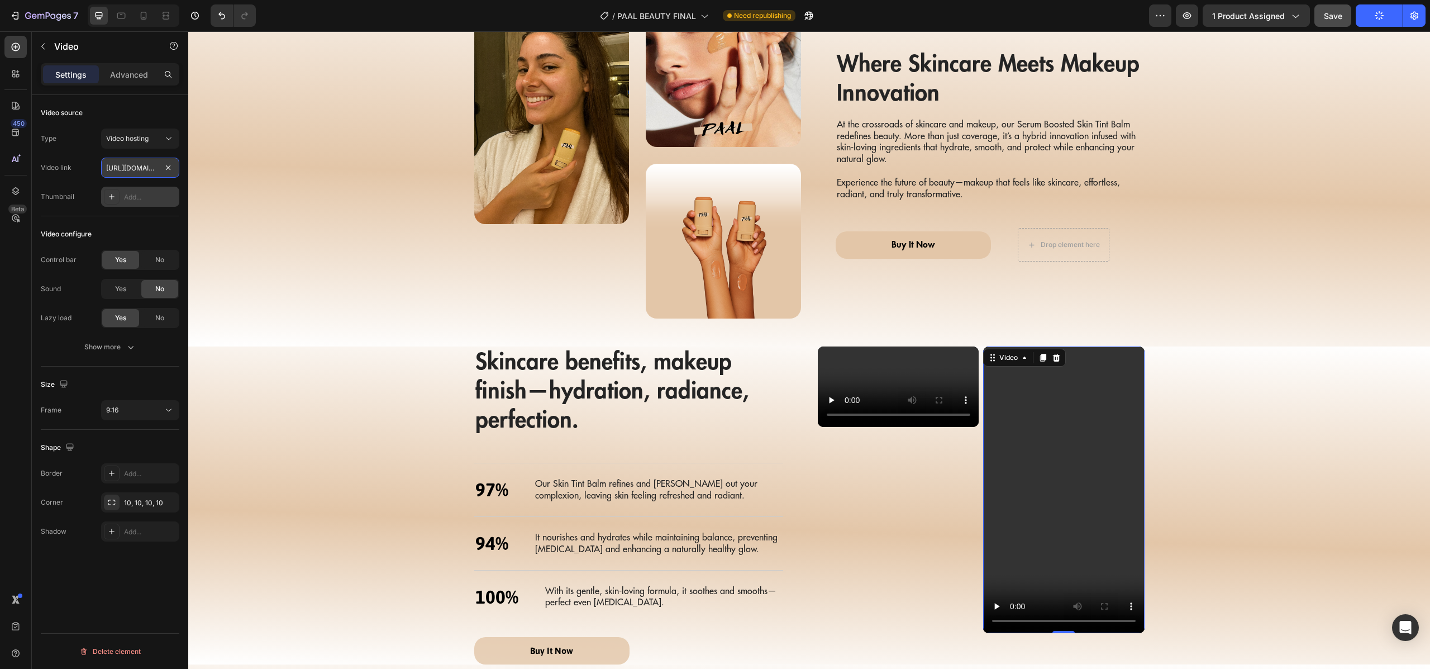
click at [129, 164] on input "[URL][DOMAIN_NAME]" at bounding box center [140, 168] width 78 height 20
click at [173, 170] on input "text" at bounding box center [140, 168] width 78 height 20
paste input "[URL][DOMAIN_NAME]"
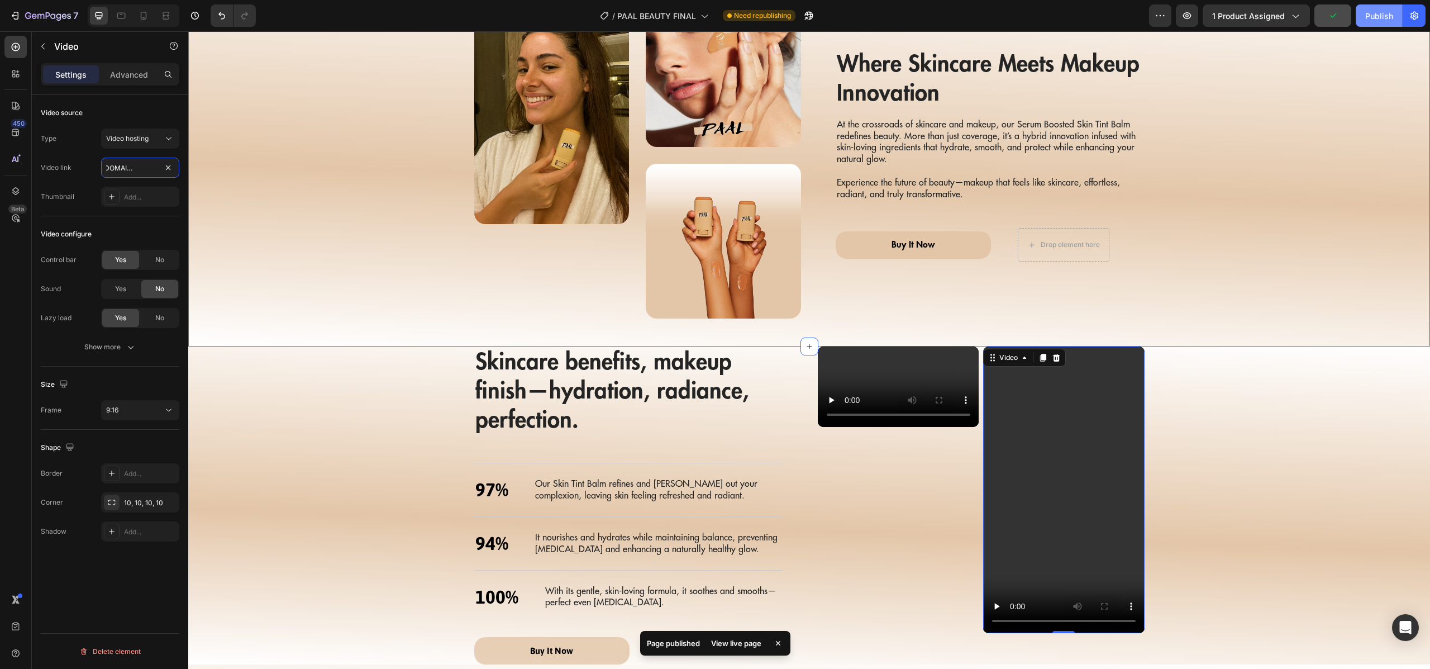
type input "[URL][DOMAIN_NAME]"
click at [1365, 22] on button "Publish" at bounding box center [1379, 15] width 47 height 22
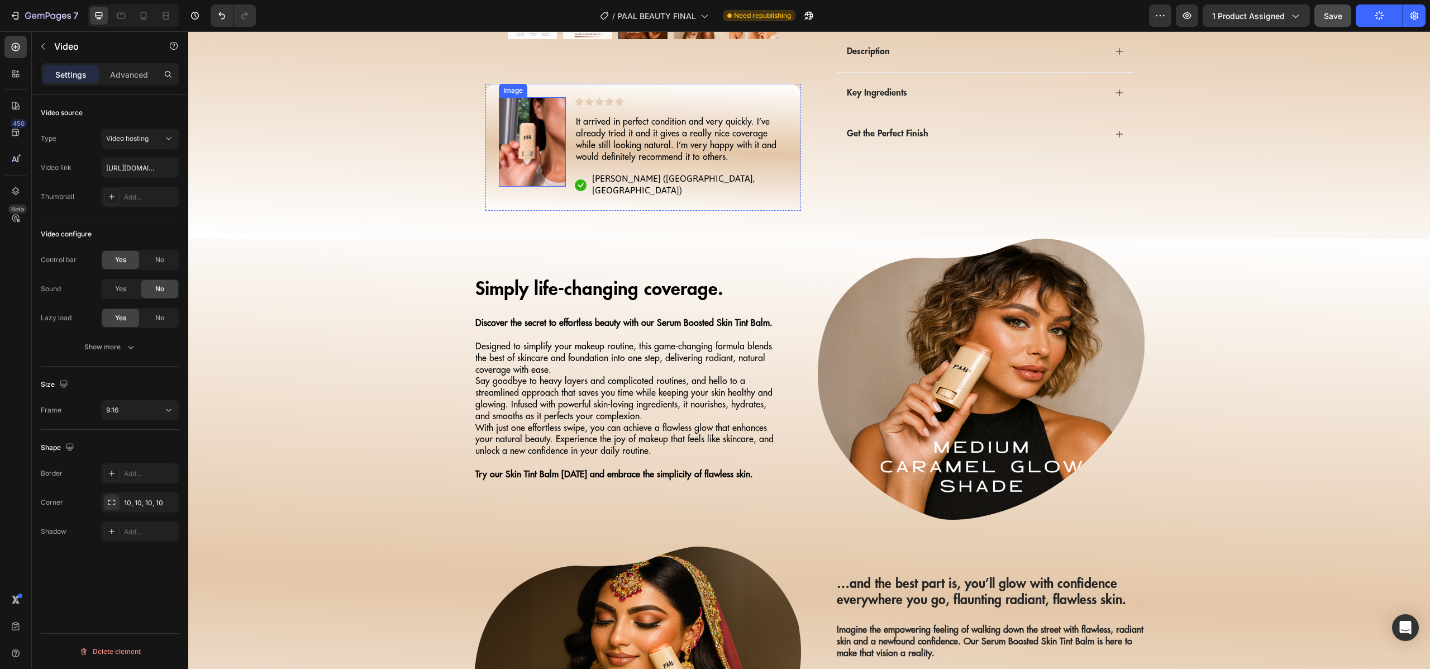
scroll to position [0, 0]
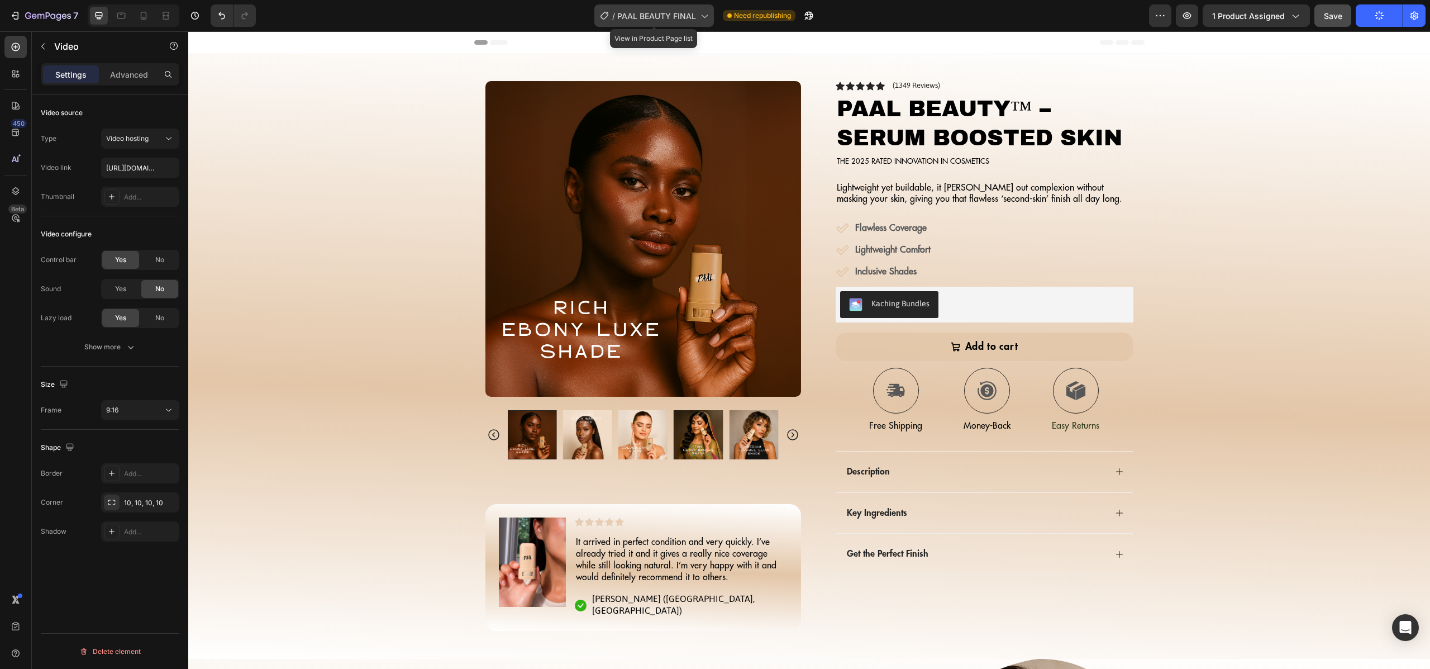
click at [710, 16] on div "/ PAAL BEAUTY FINAL" at bounding box center [654, 15] width 120 height 22
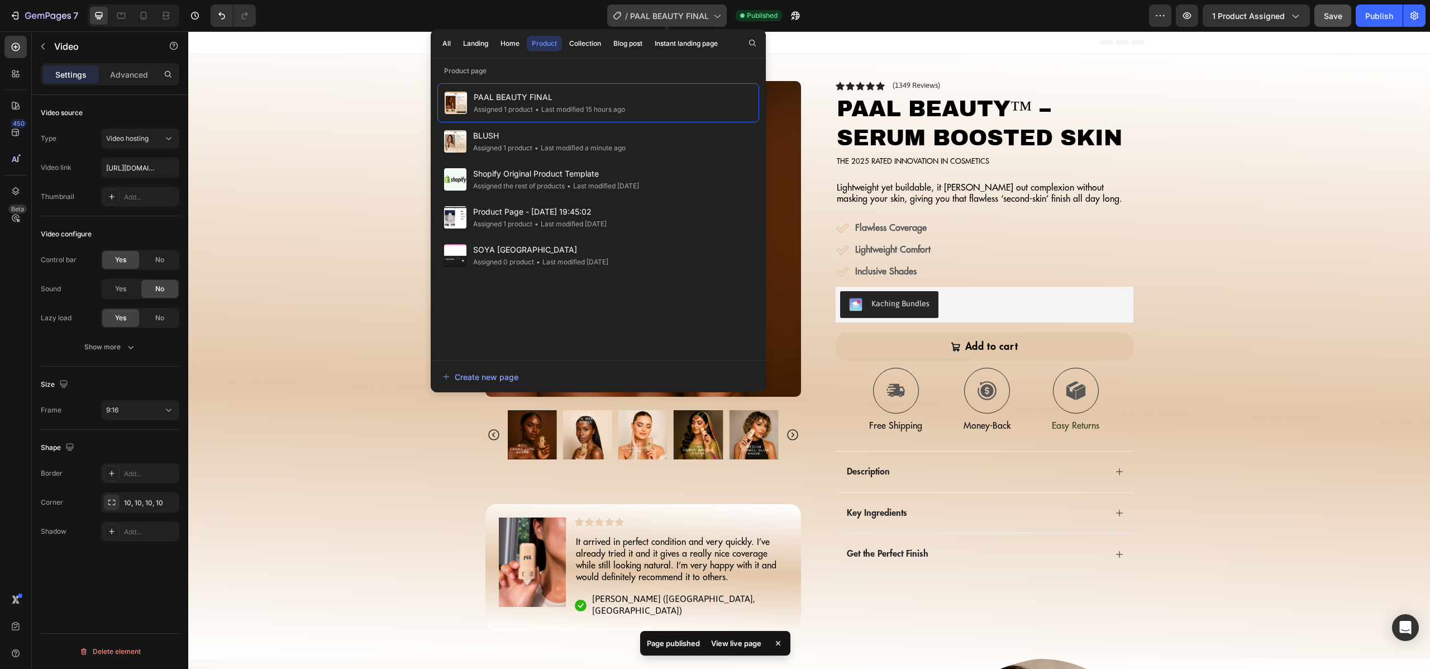
click at [707, 16] on span "PAAL BEAUTY FINAL" at bounding box center [669, 16] width 79 height 12
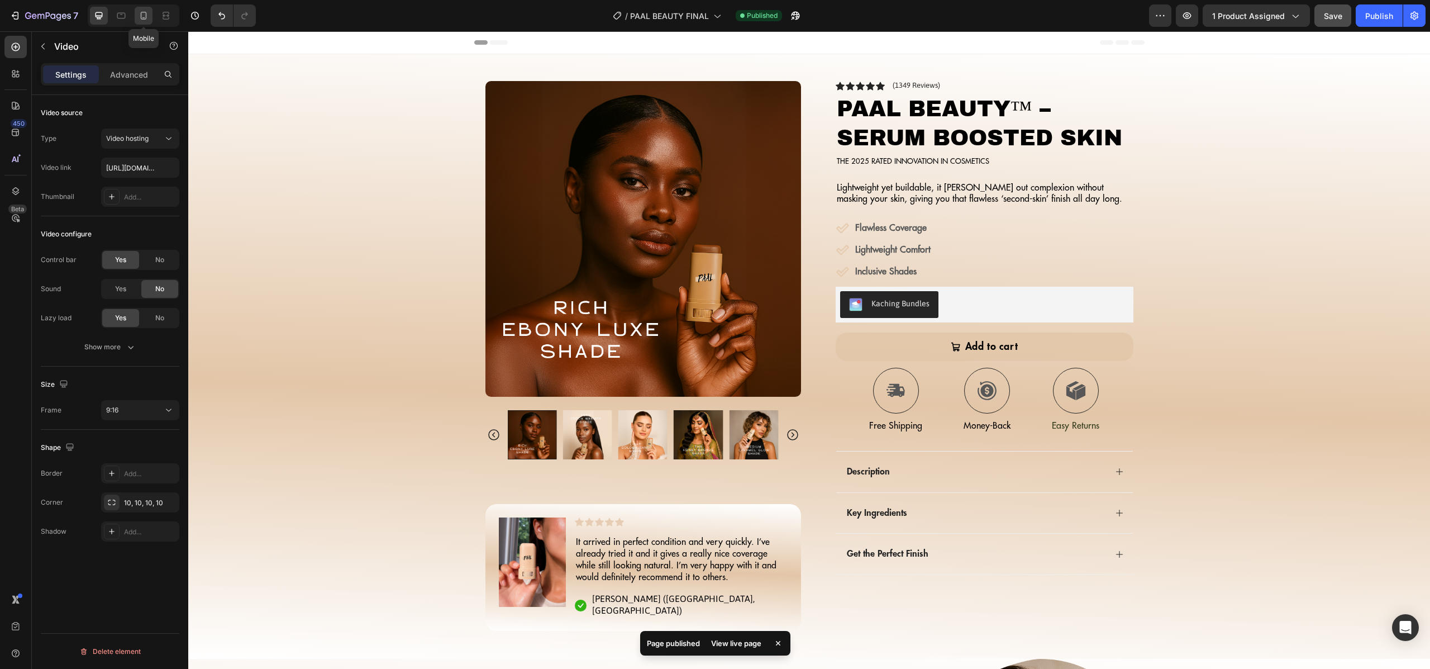
click at [146, 18] on icon at bounding box center [143, 15] width 11 height 11
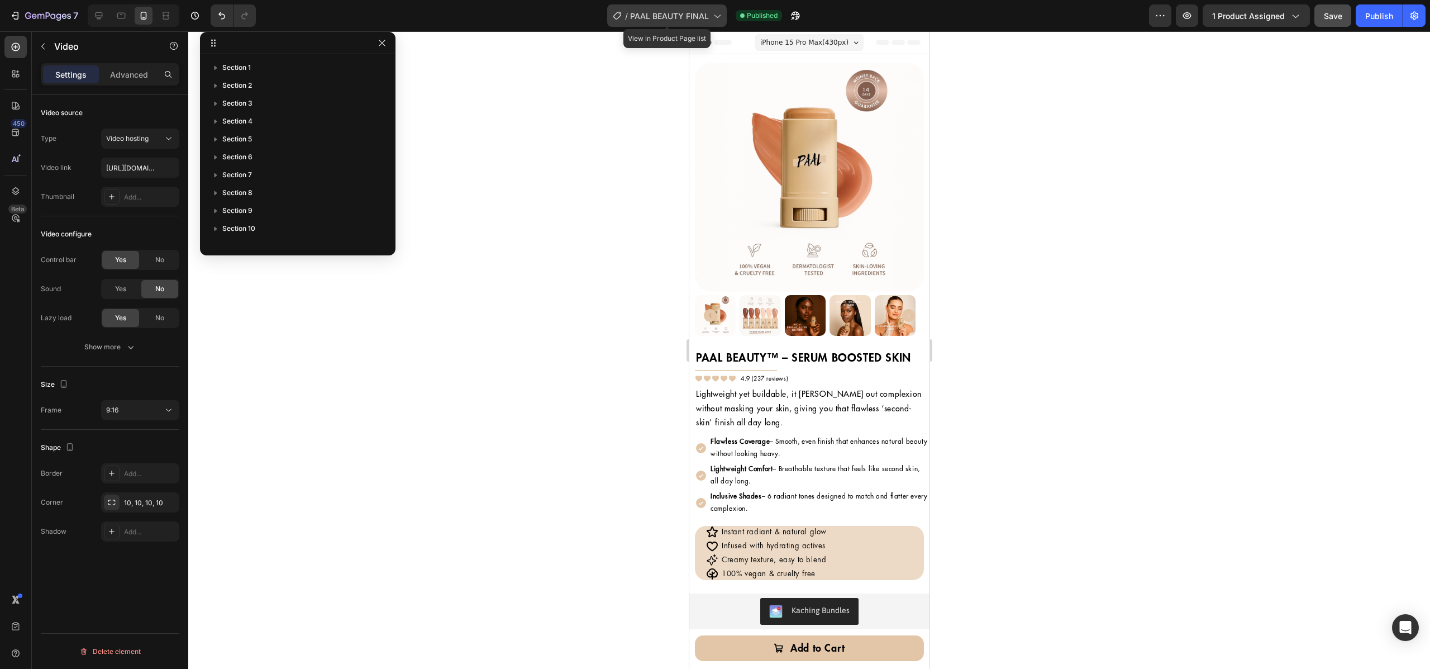
click at [716, 25] on div "/ PAAL BEAUTY FINAL" at bounding box center [667, 15] width 120 height 22
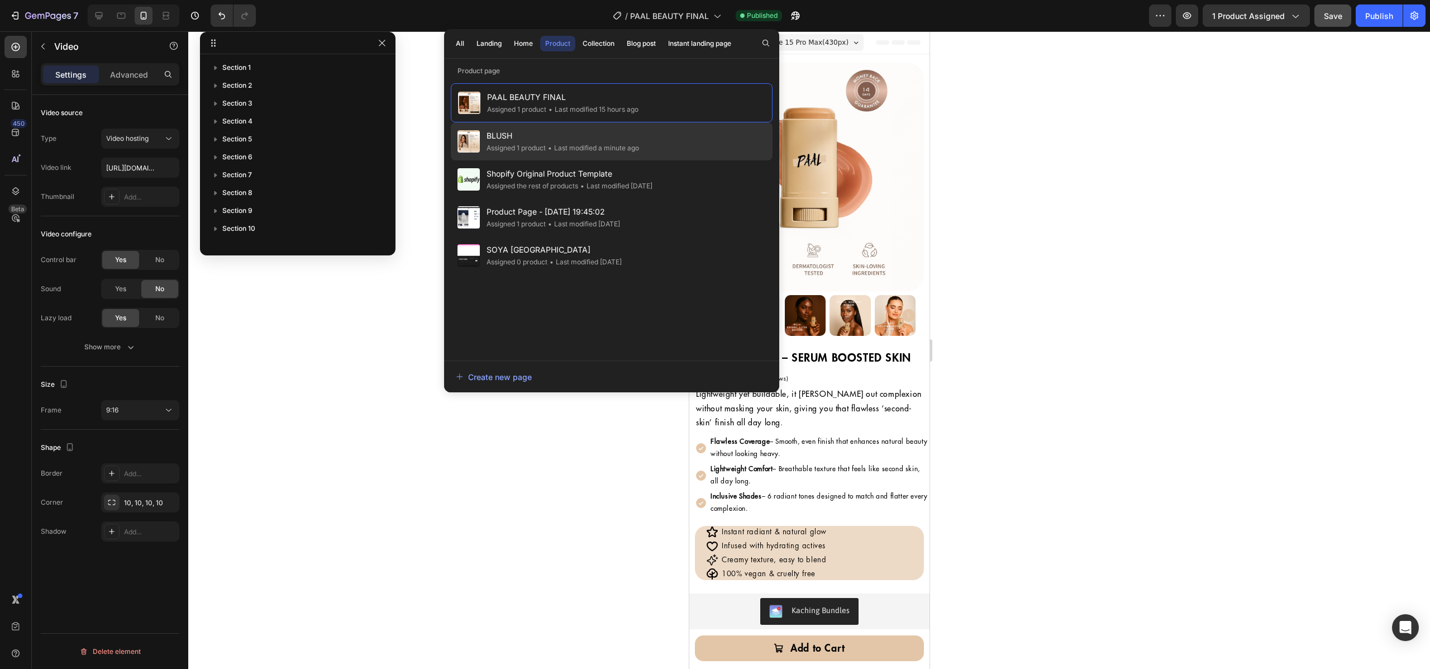
click at [574, 146] on div "• Last modified a minute ago" at bounding box center [592, 147] width 93 height 11
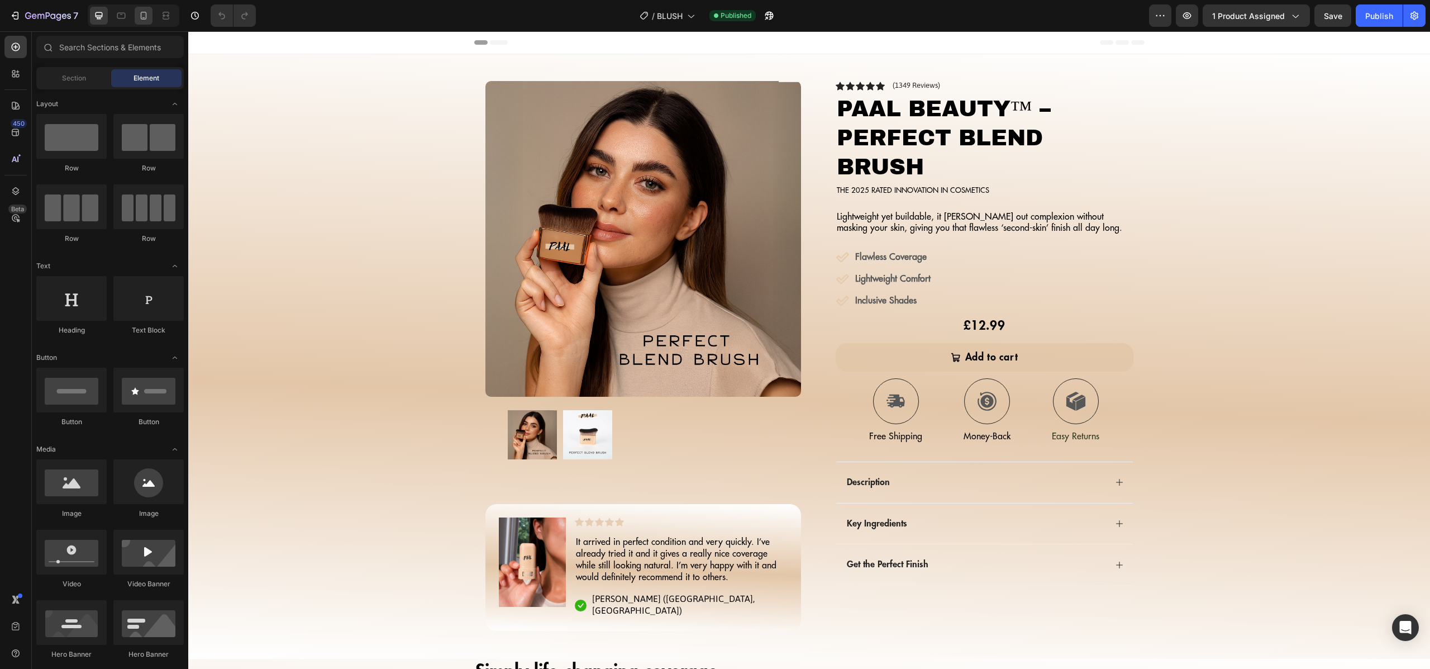
click at [139, 21] on icon at bounding box center [143, 15] width 11 height 11
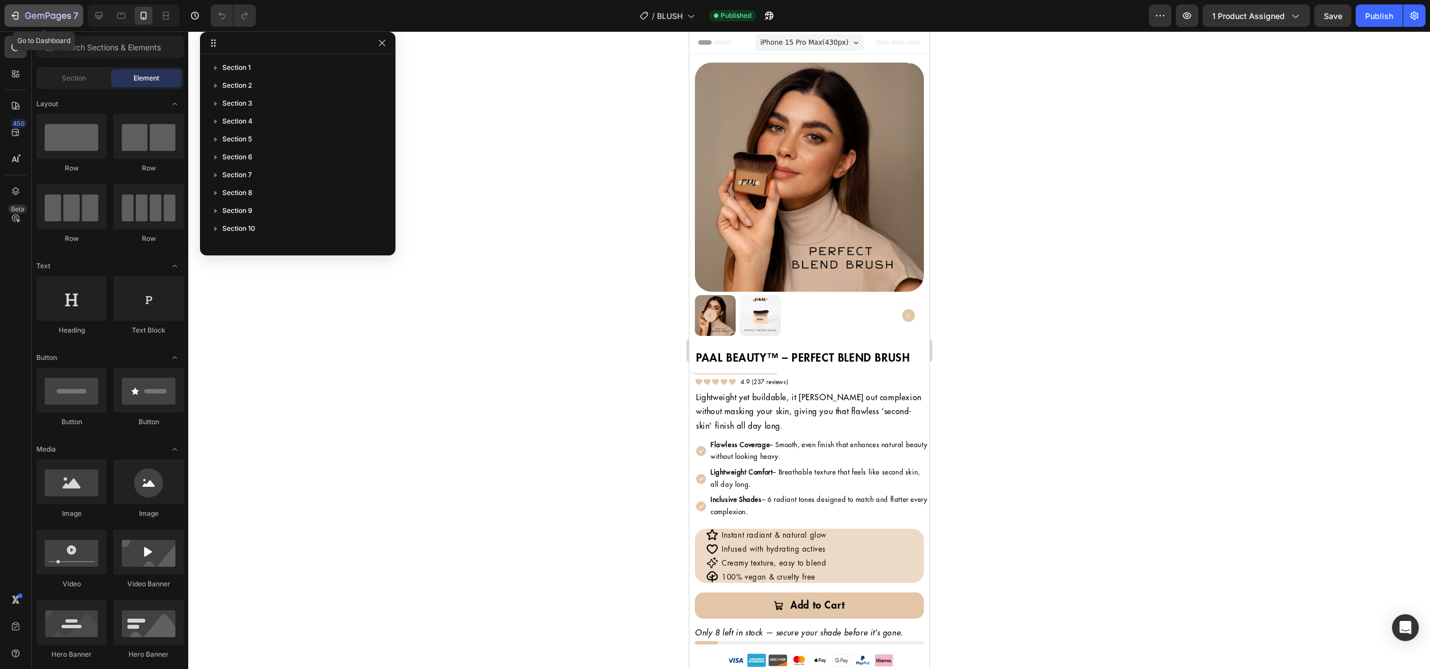
click at [18, 18] on icon "button" at bounding box center [14, 15] width 11 height 11
